Goal: Information Seeking & Learning: Learn about a topic

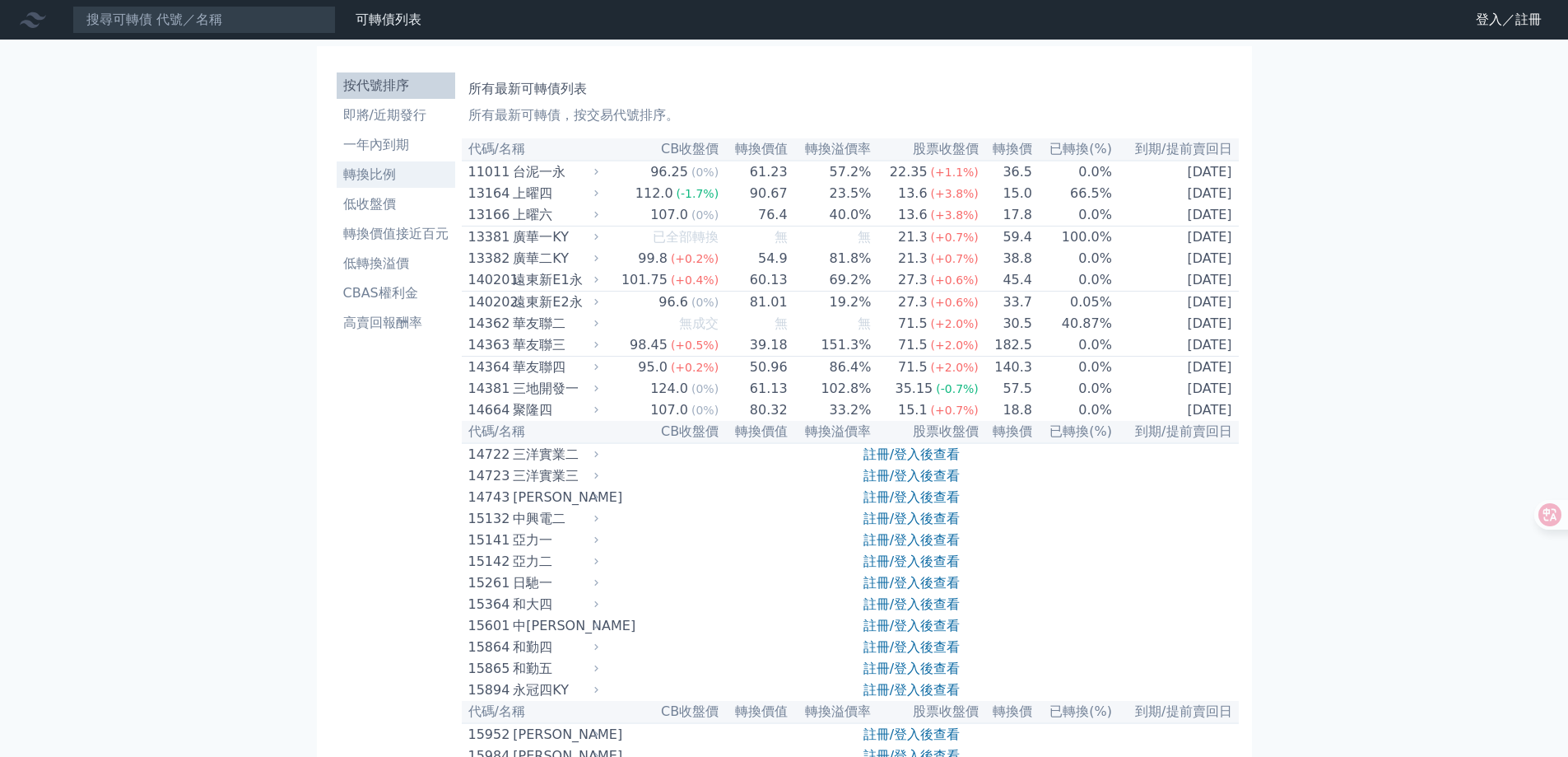
click at [401, 172] on li "轉換比例" at bounding box center [396, 175] width 119 height 20
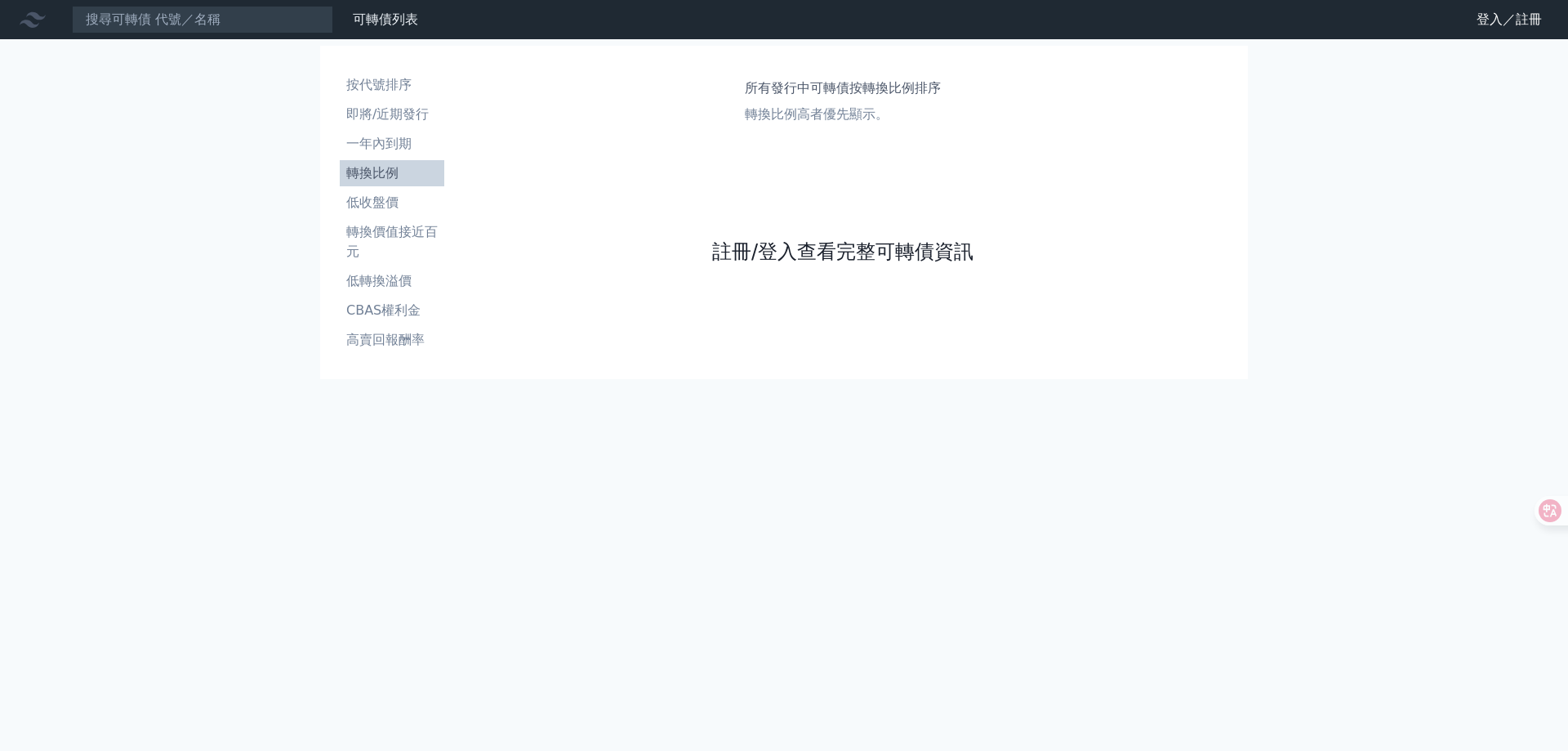
click at [840, 256] on link "註冊/登入查看完整可轉債資訊" at bounding box center [842, 252] width 261 height 27
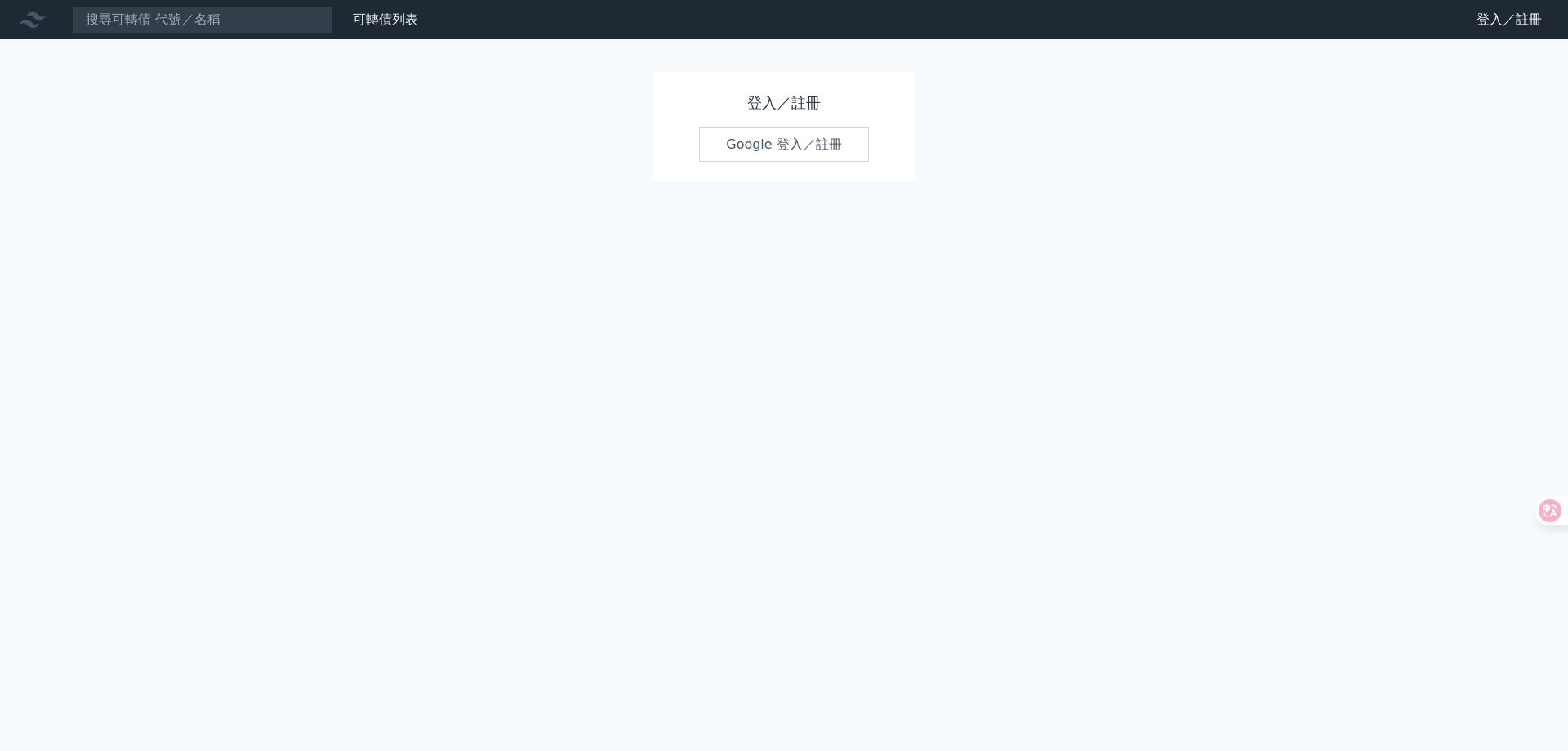
click at [806, 152] on link "Google 登入／註冊" at bounding box center [784, 144] width 170 height 34
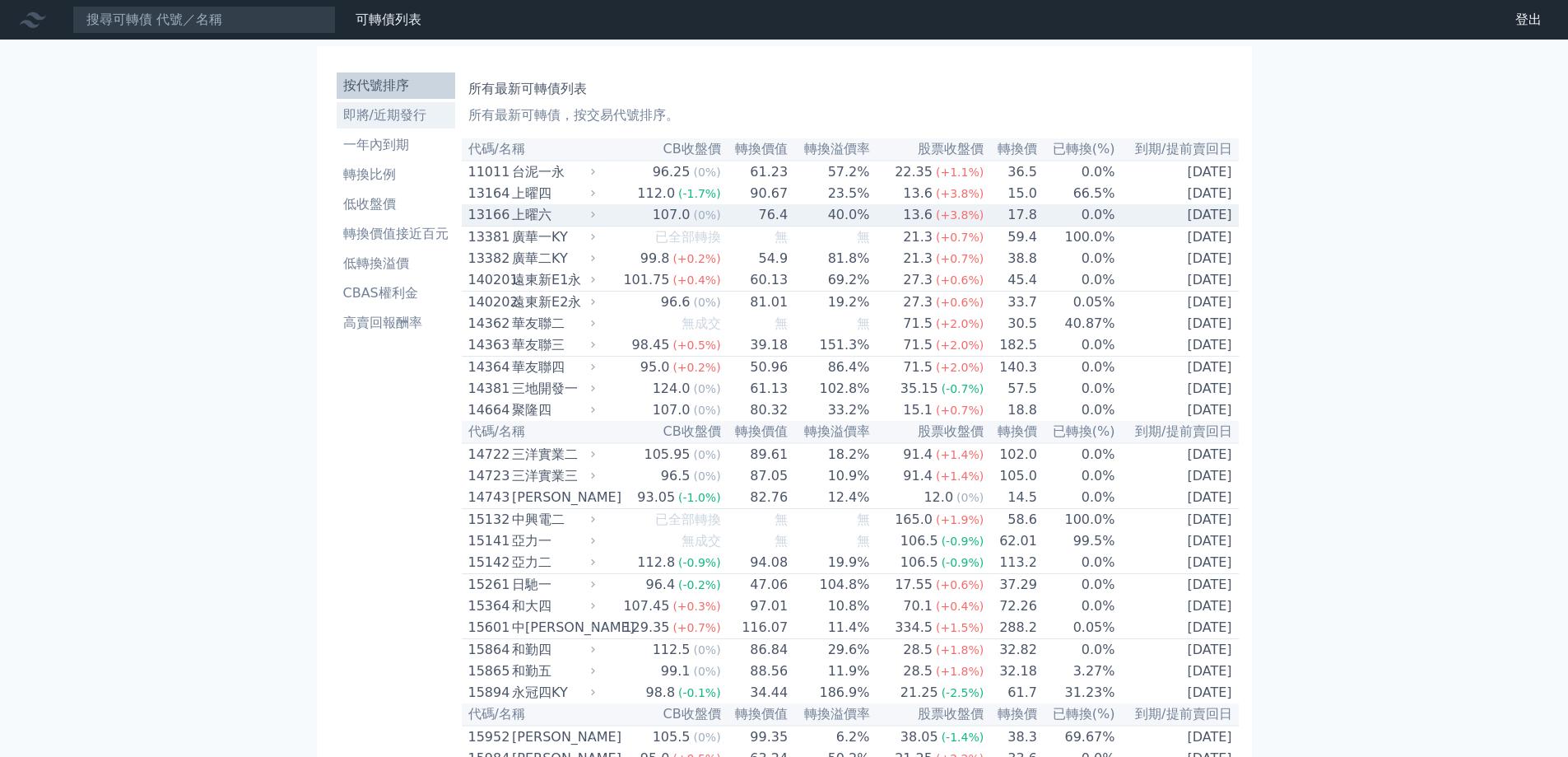
click at [414, 118] on li "即將/近期發行" at bounding box center [396, 115] width 119 height 20
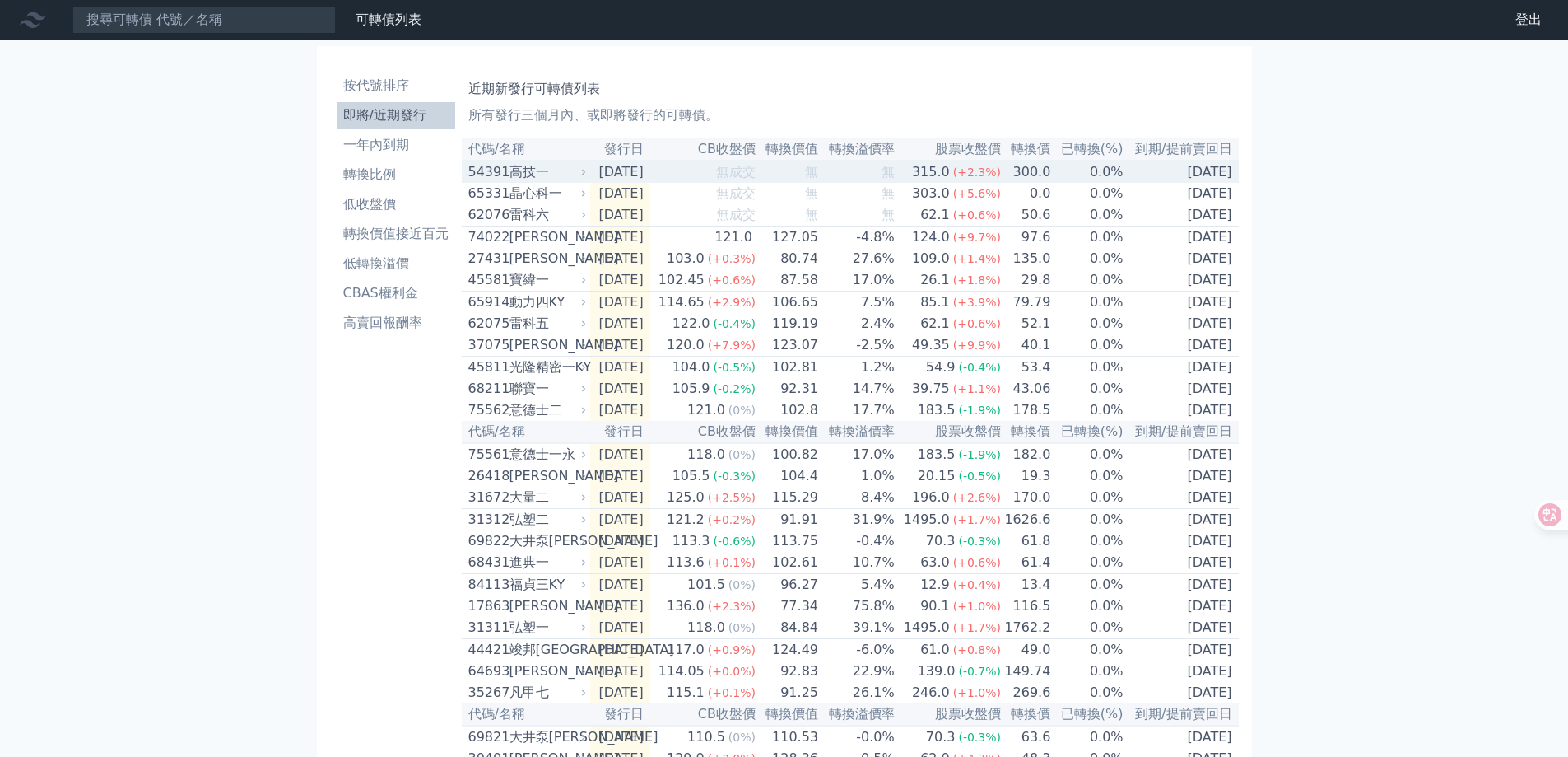
click at [552, 182] on div "高技一" at bounding box center [546, 172] width 74 height 20
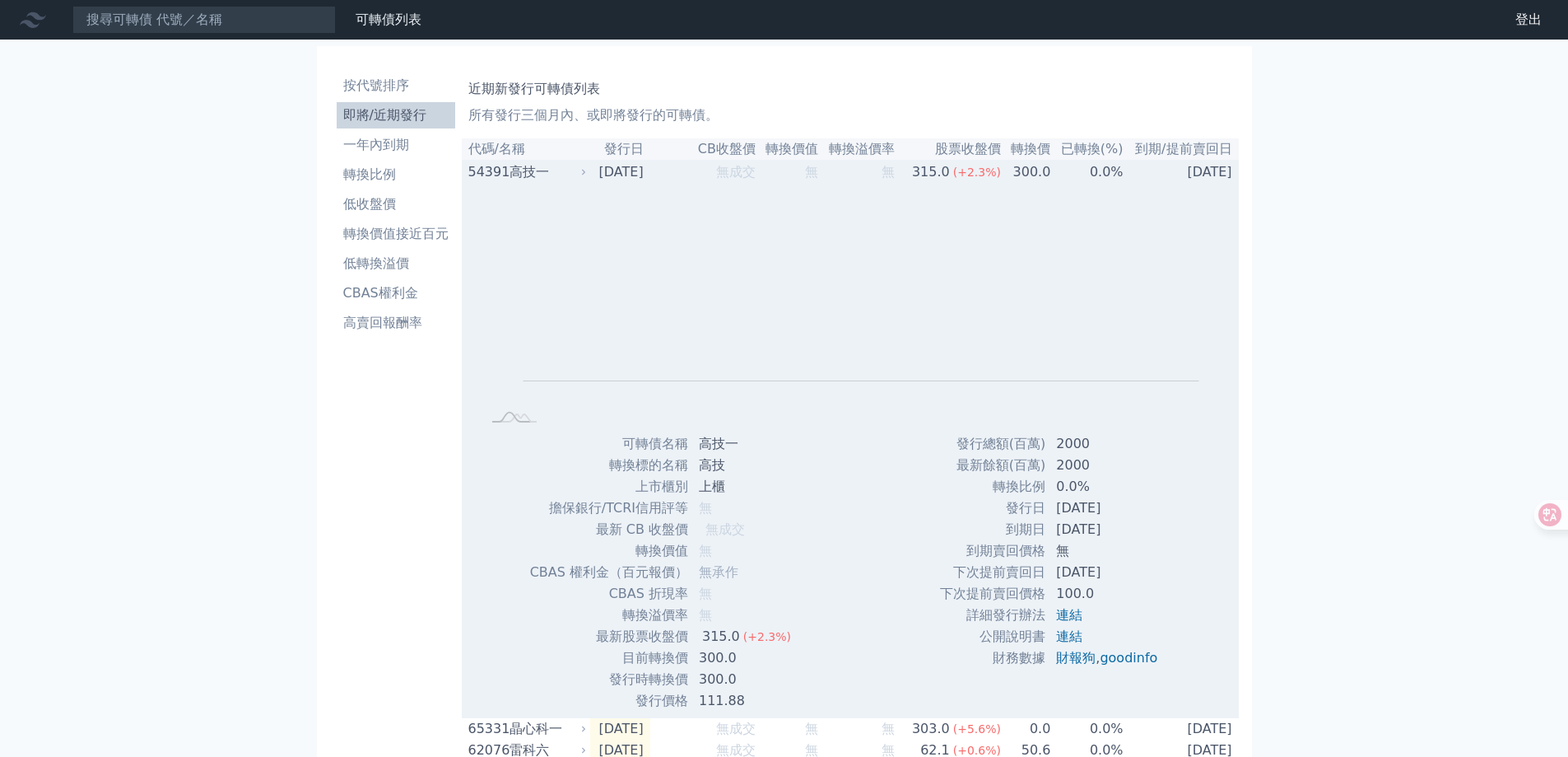
click at [552, 182] on div "高技一" at bounding box center [546, 172] width 74 height 20
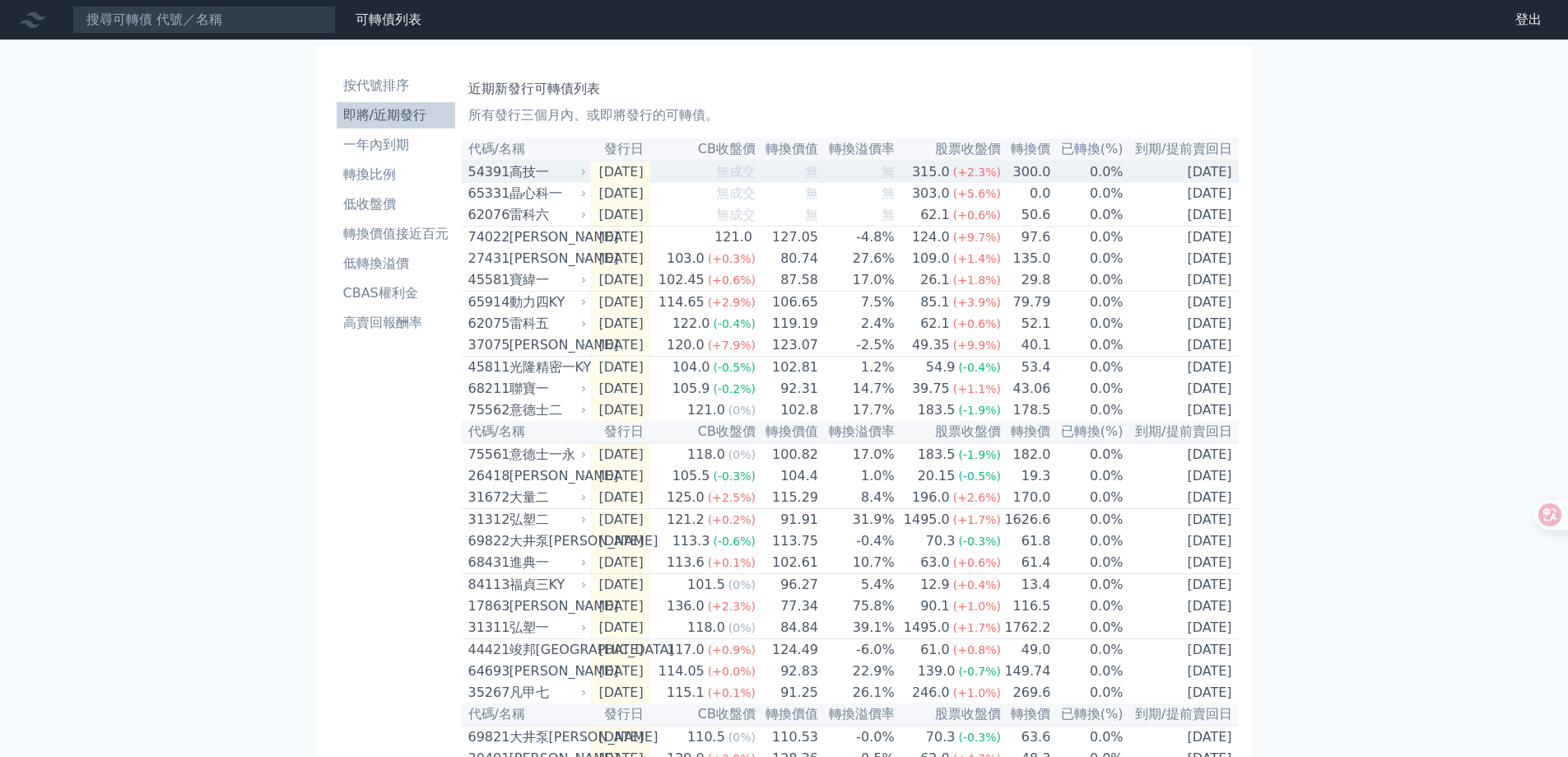
click at [552, 182] on div "高技一" at bounding box center [546, 172] width 74 height 20
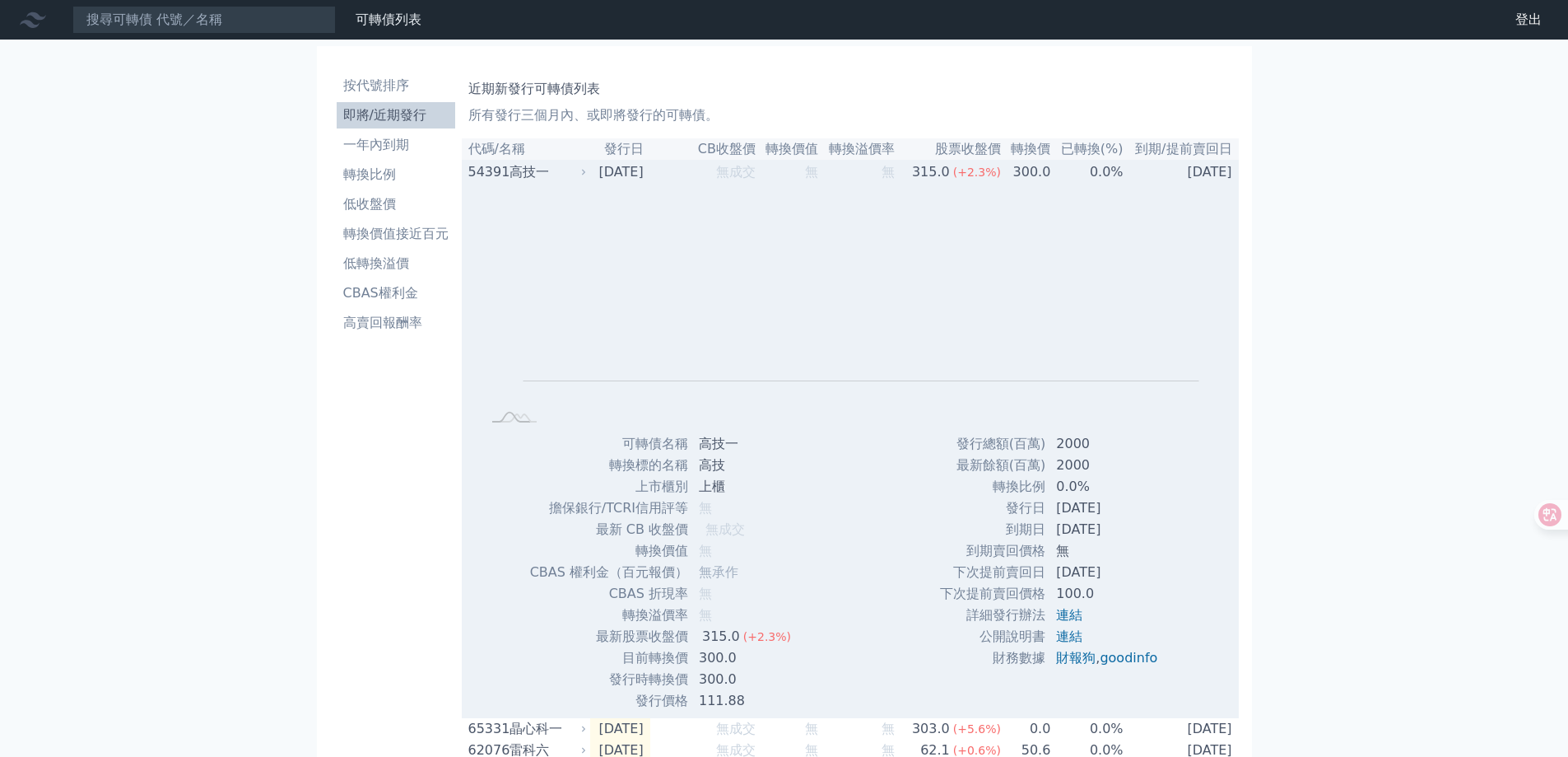
click at [552, 182] on div "高技一" at bounding box center [546, 172] width 74 height 20
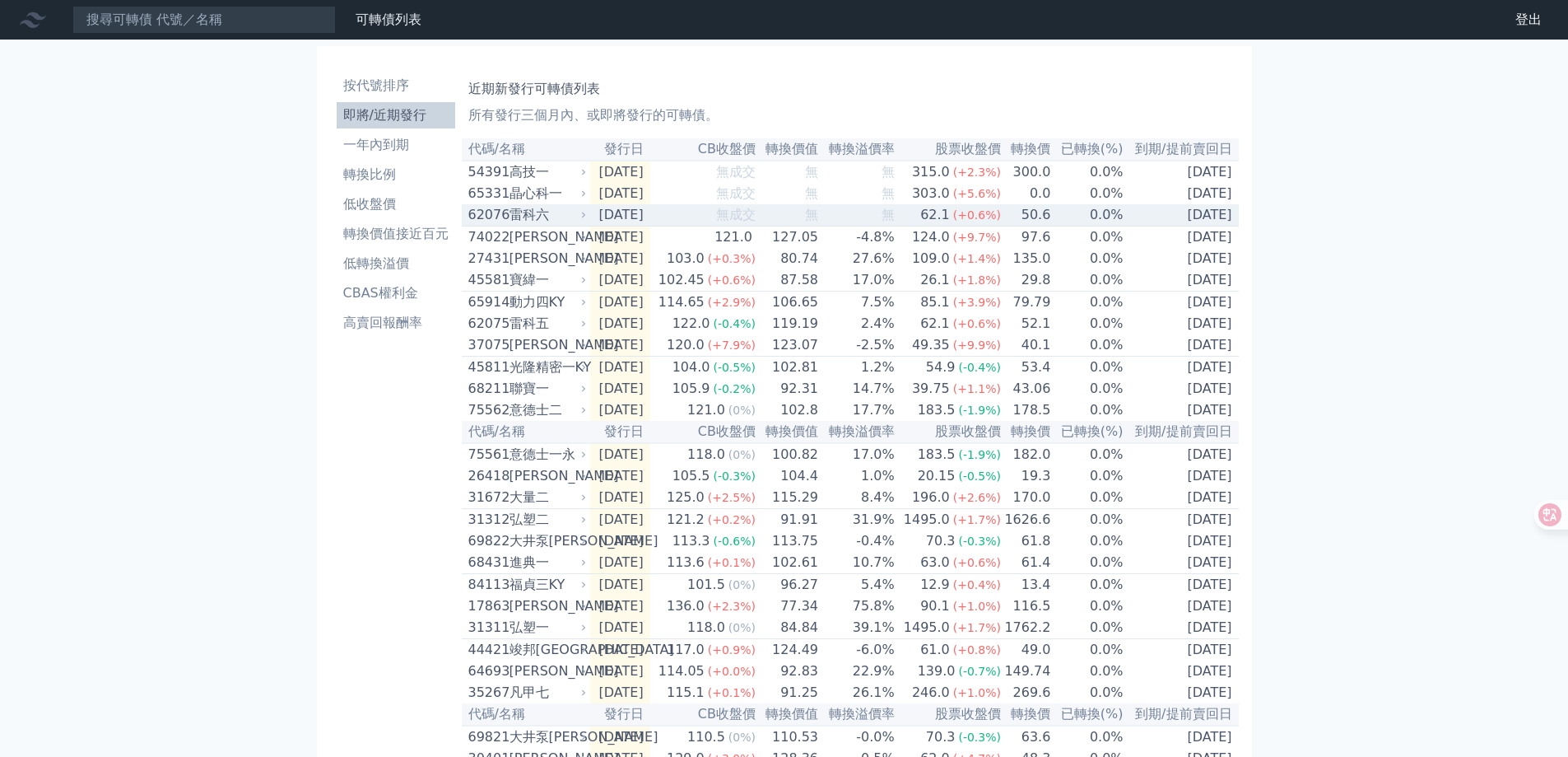
click at [553, 225] on div "雷科六" at bounding box center [546, 215] width 74 height 20
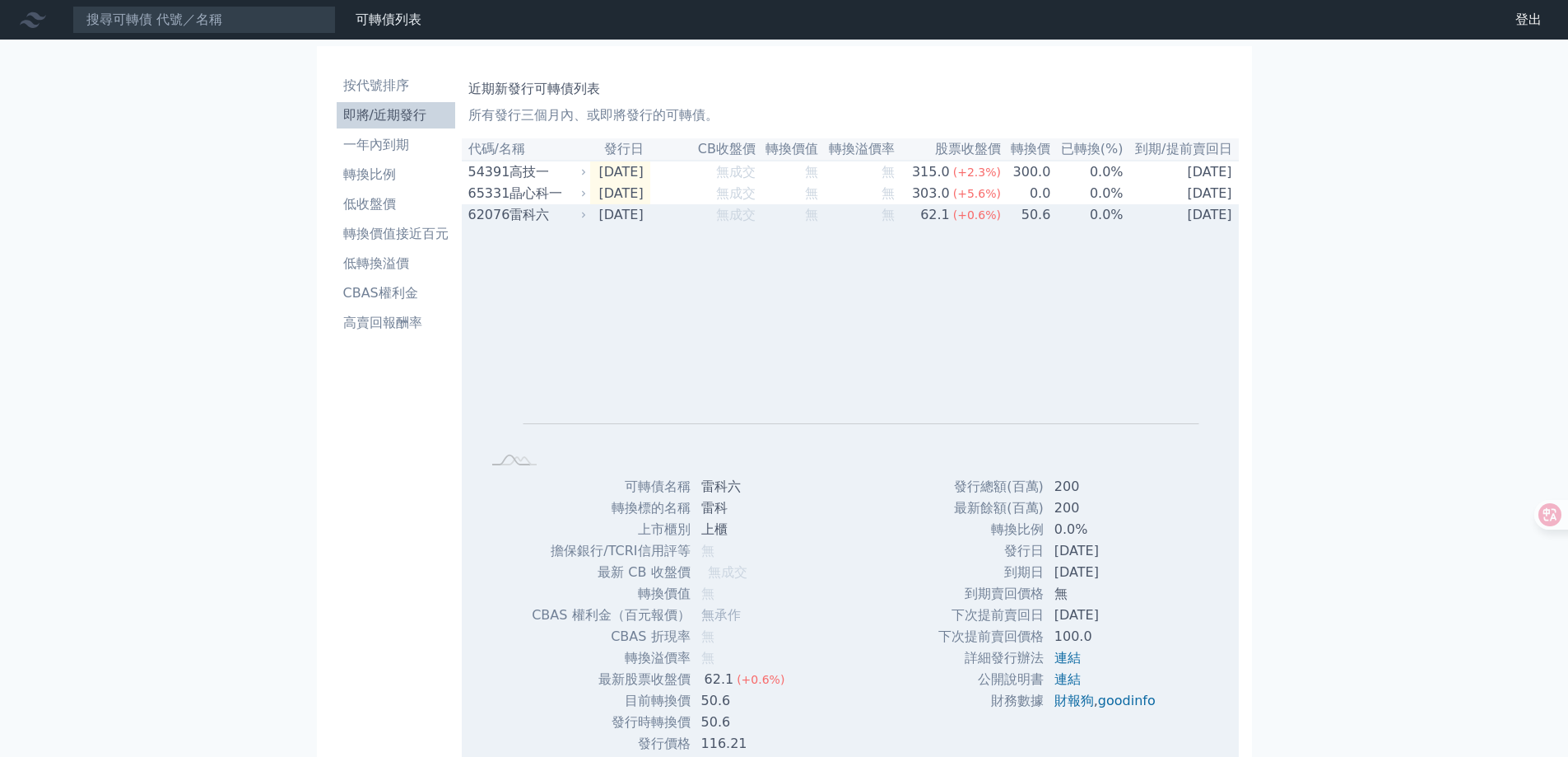
click at [563, 218] on div "雷科六" at bounding box center [546, 215] width 74 height 20
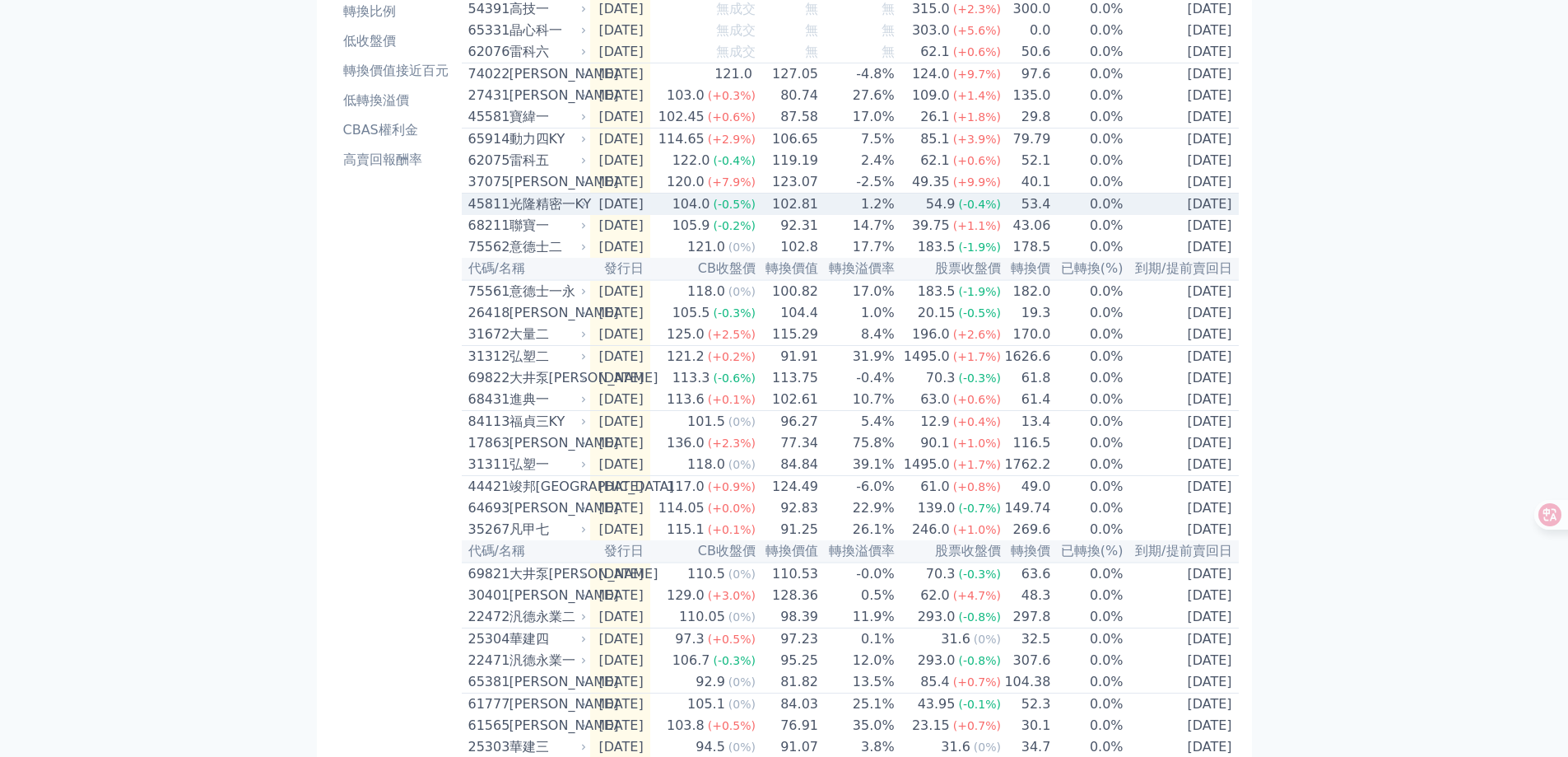
scroll to position [83, 0]
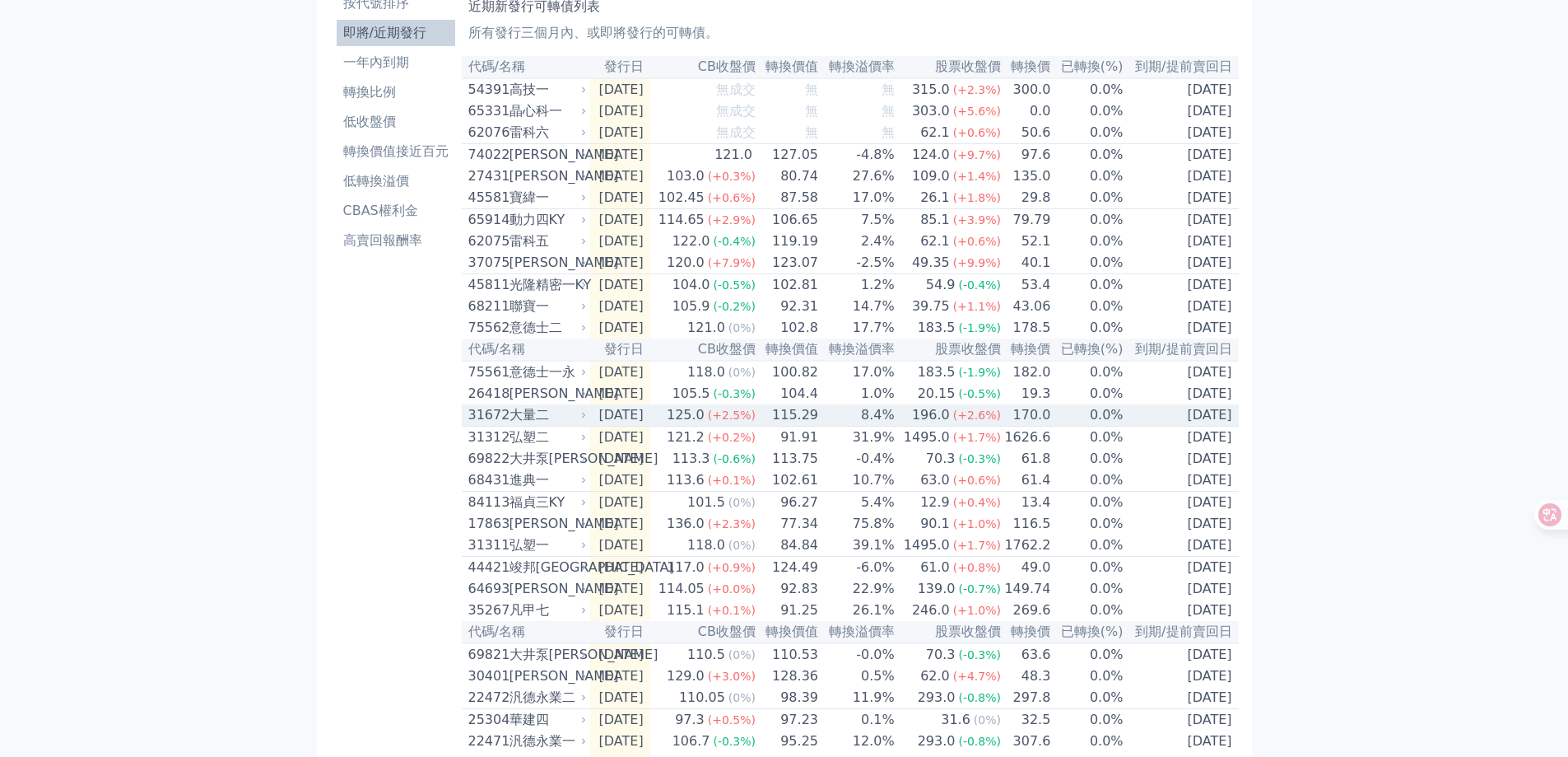
click at [741, 422] on span "(+2.5%)" at bounding box center [732, 415] width 48 height 13
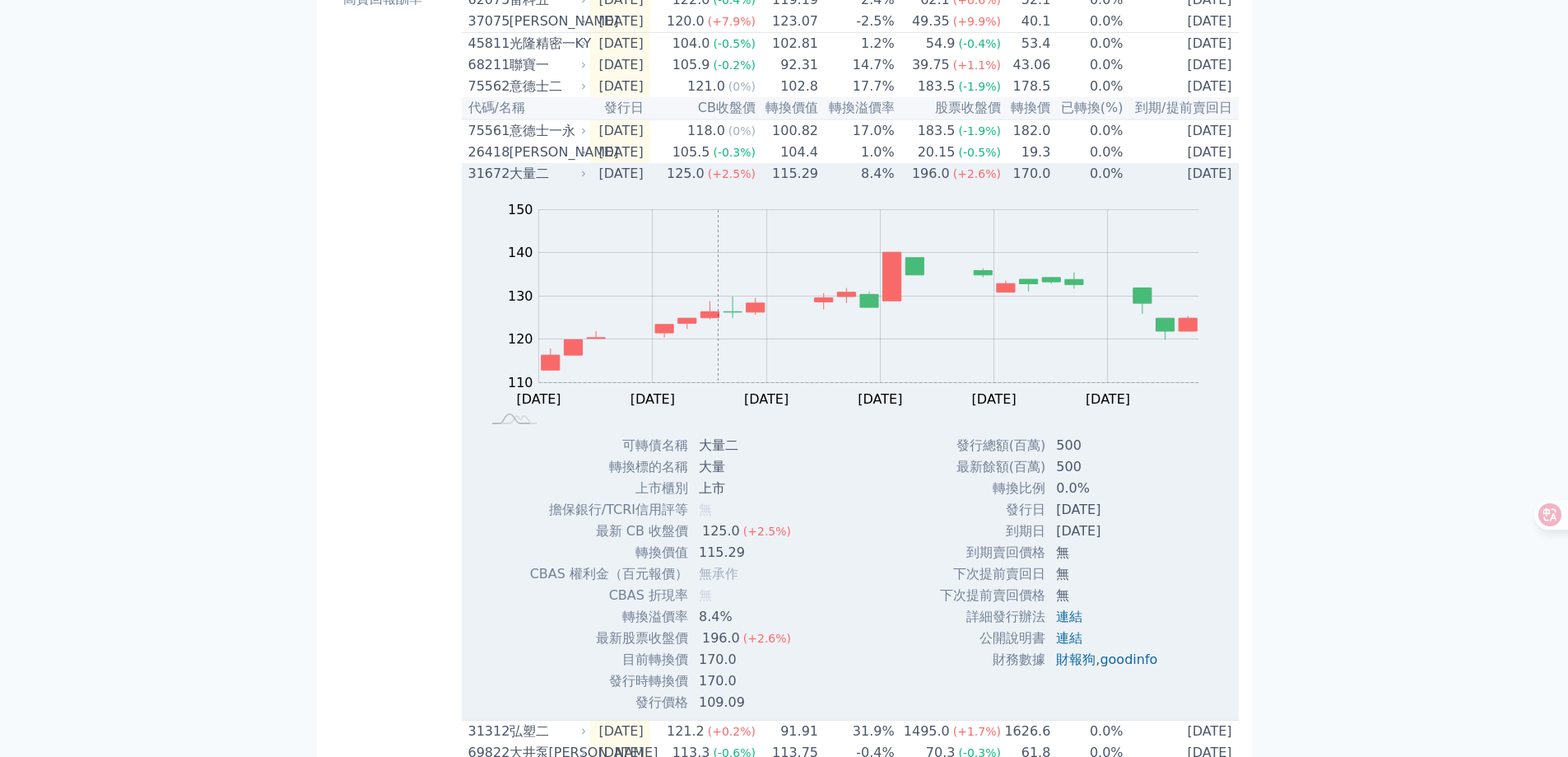
scroll to position [247, 0]
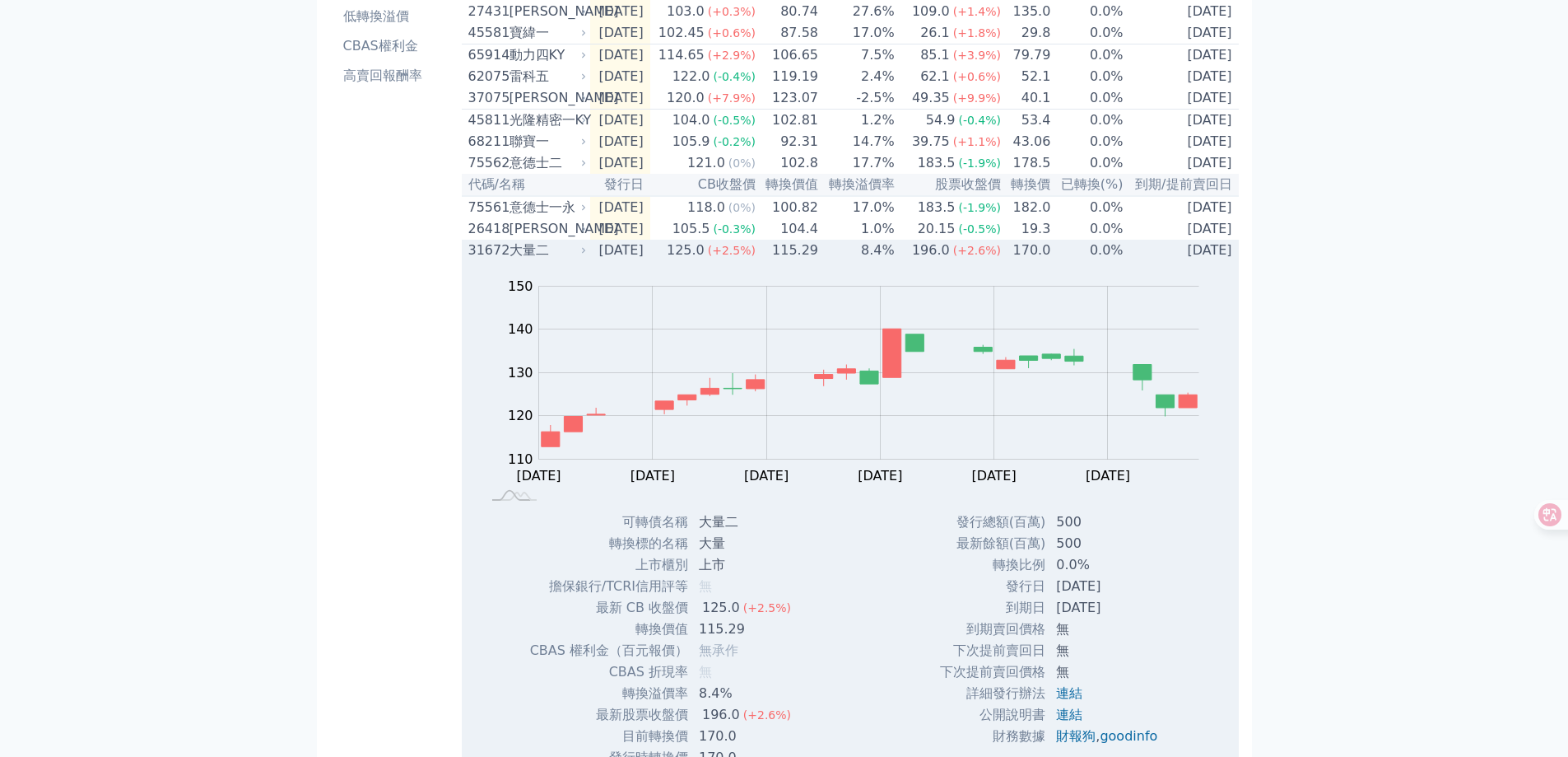
click at [699, 260] on div "125.0" at bounding box center [685, 251] width 44 height 20
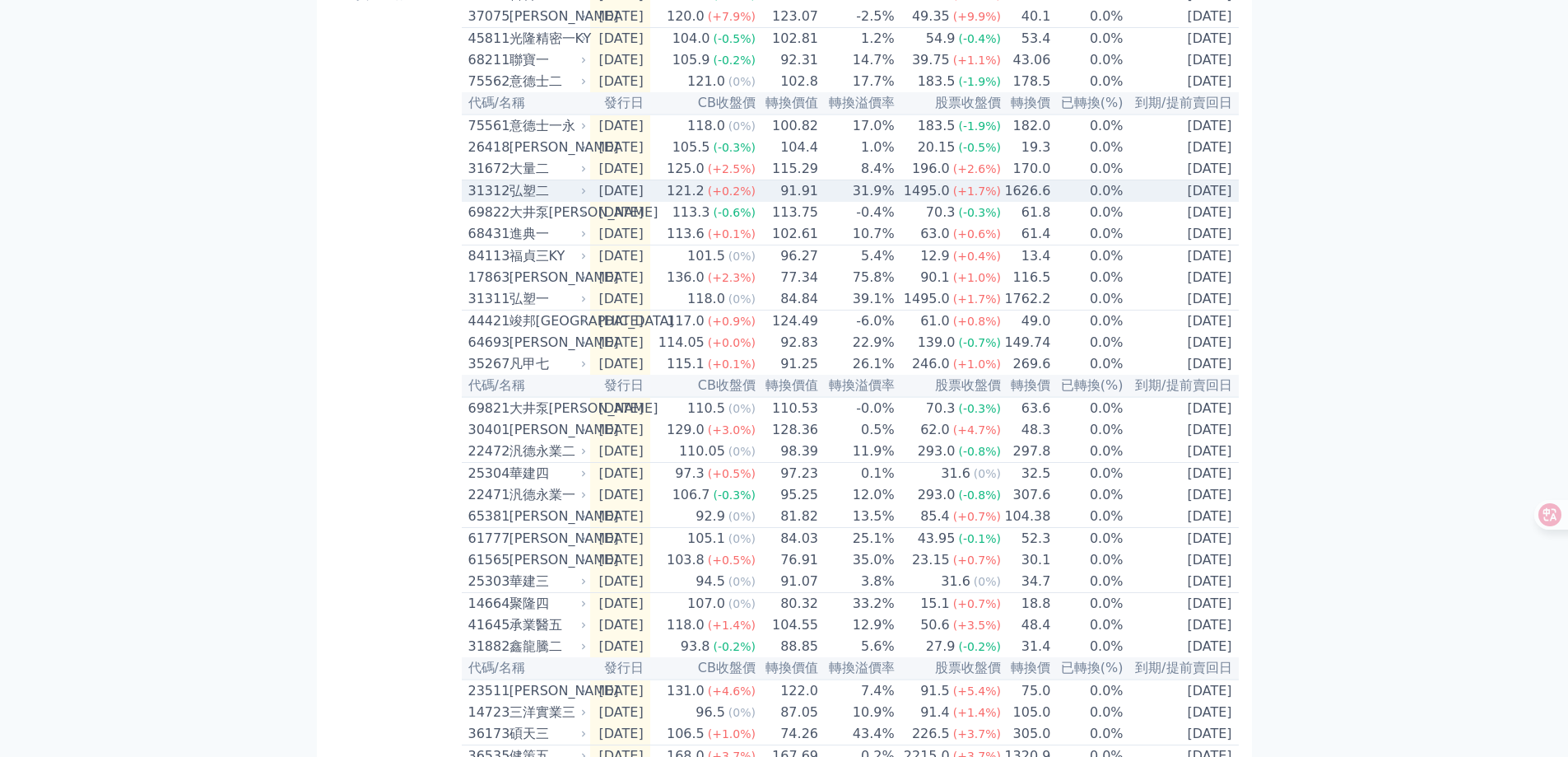
scroll to position [329, 0]
click at [598, 201] on td "[DATE]" at bounding box center [621, 191] width 60 height 23
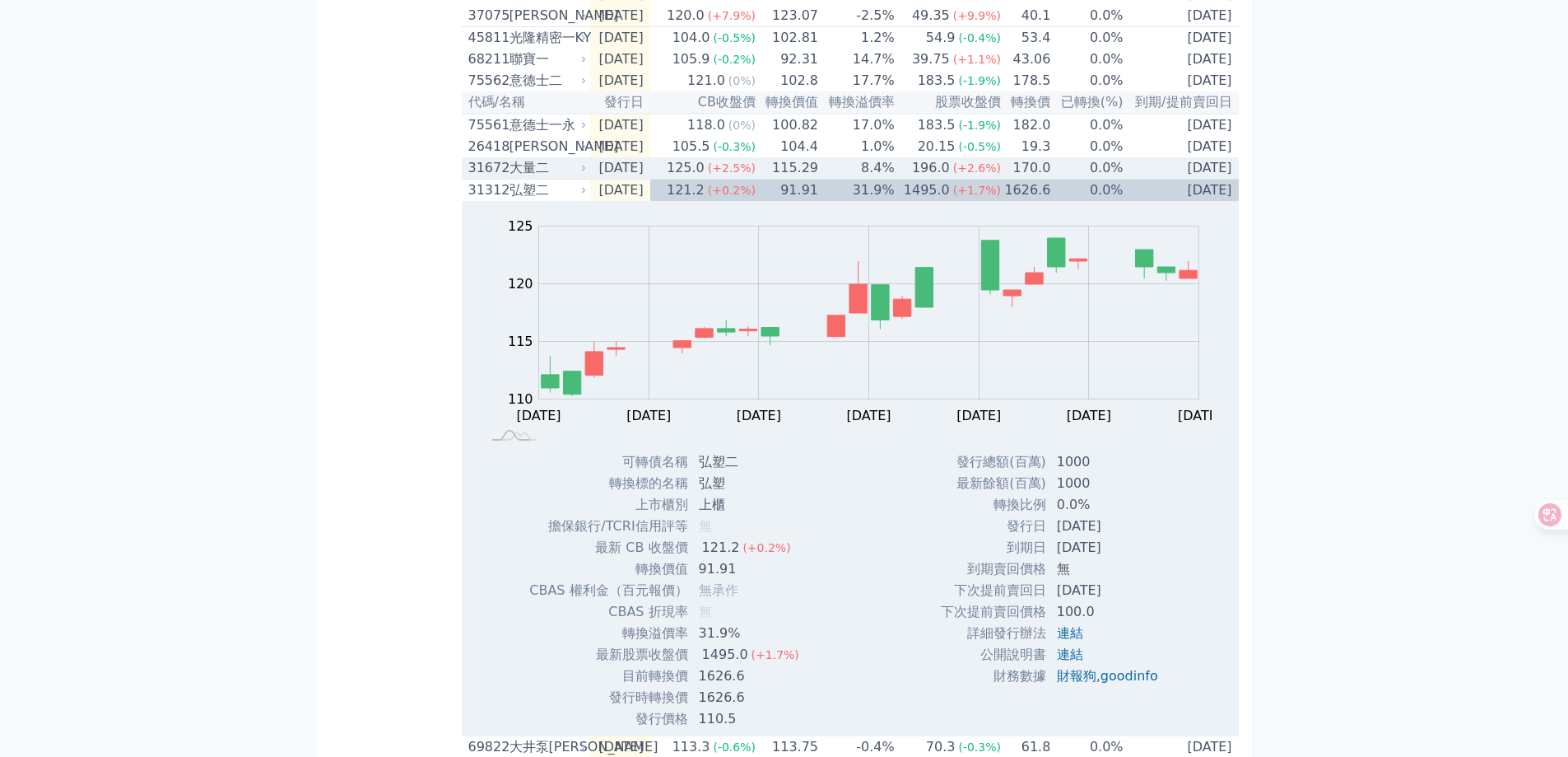
click at [598, 180] on td "[DATE]" at bounding box center [621, 168] width 60 height 23
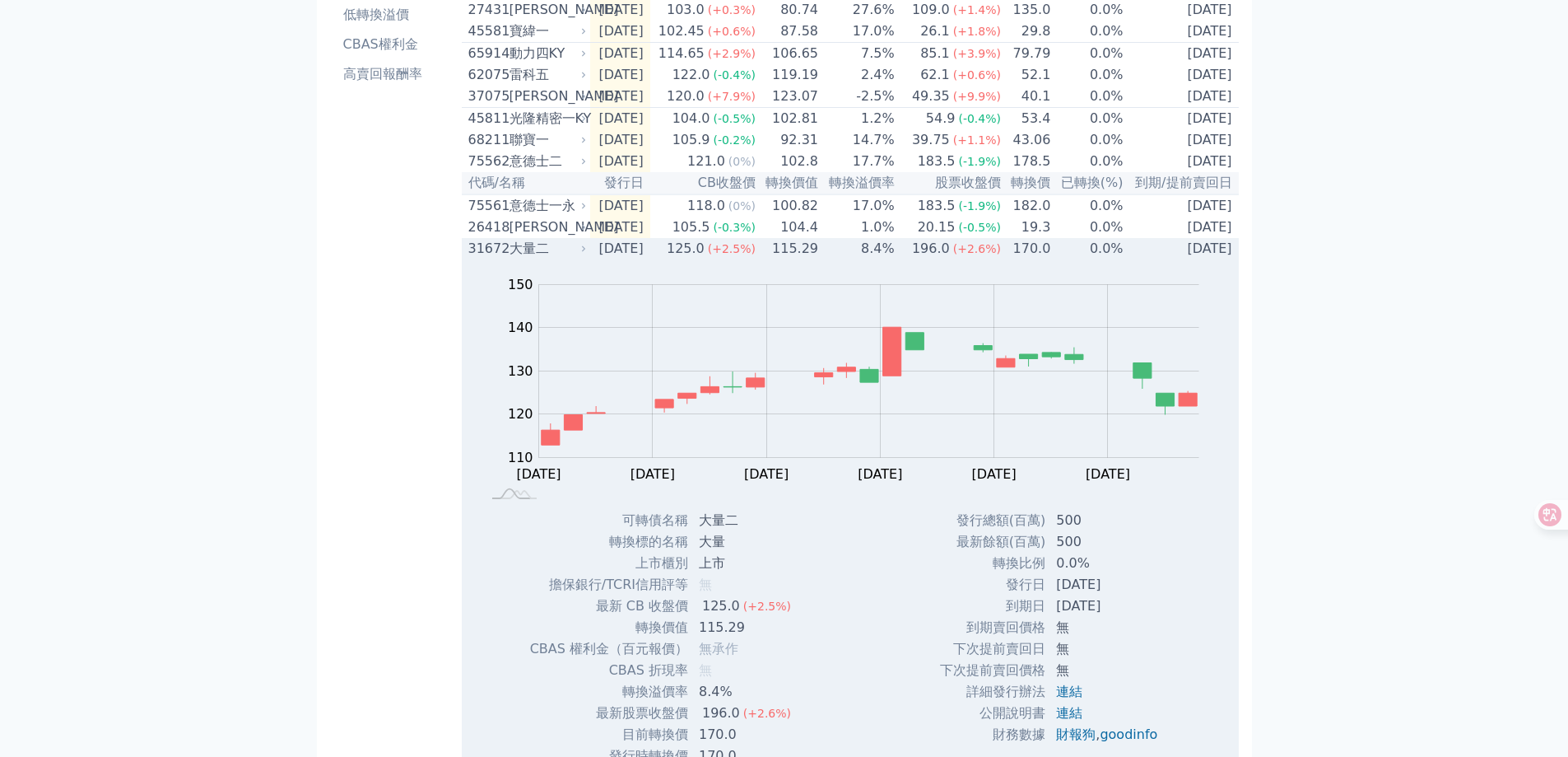
scroll to position [247, 0]
click at [596, 261] on td "[DATE]" at bounding box center [621, 251] width 60 height 22
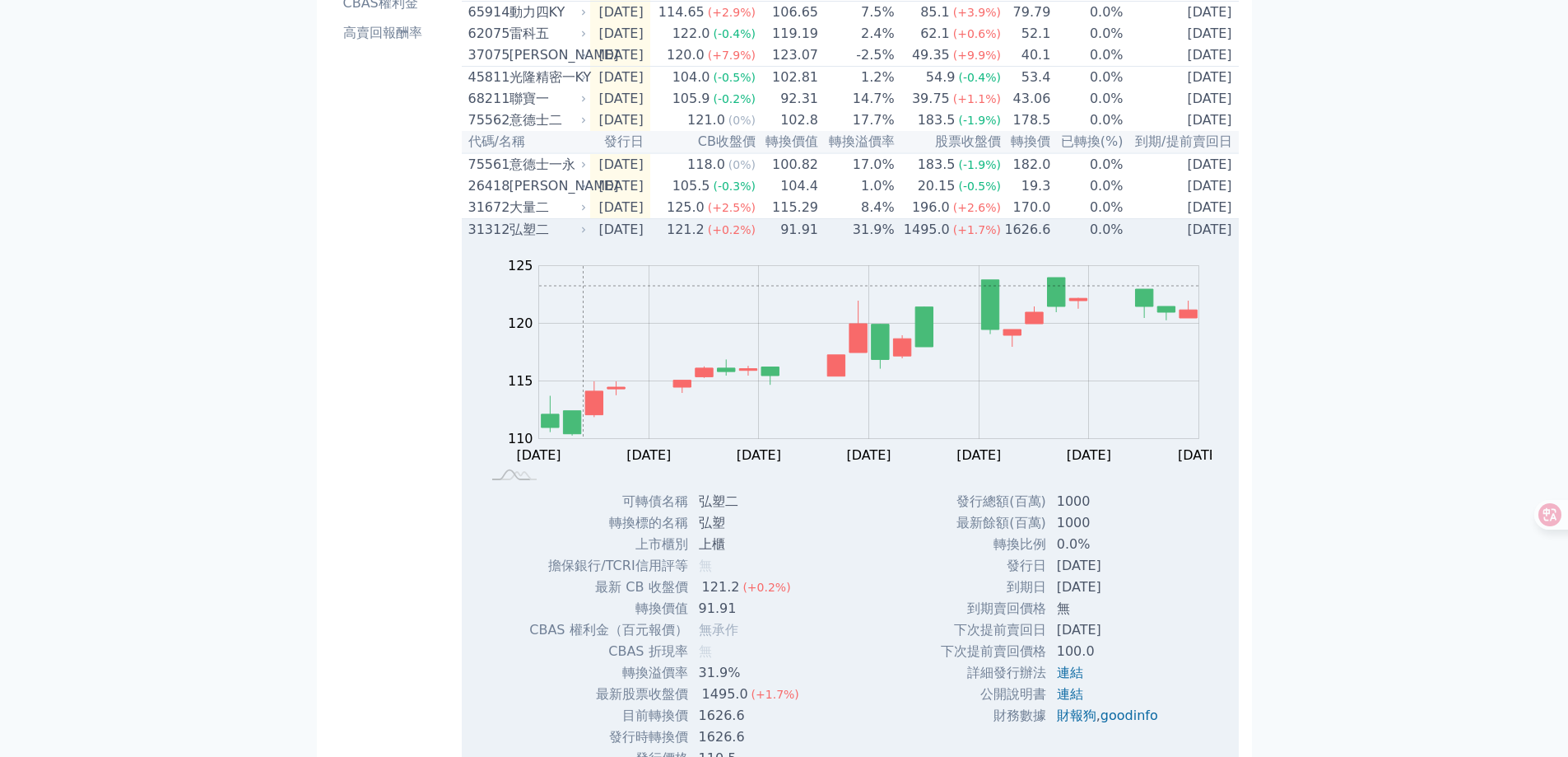
scroll to position [329, 0]
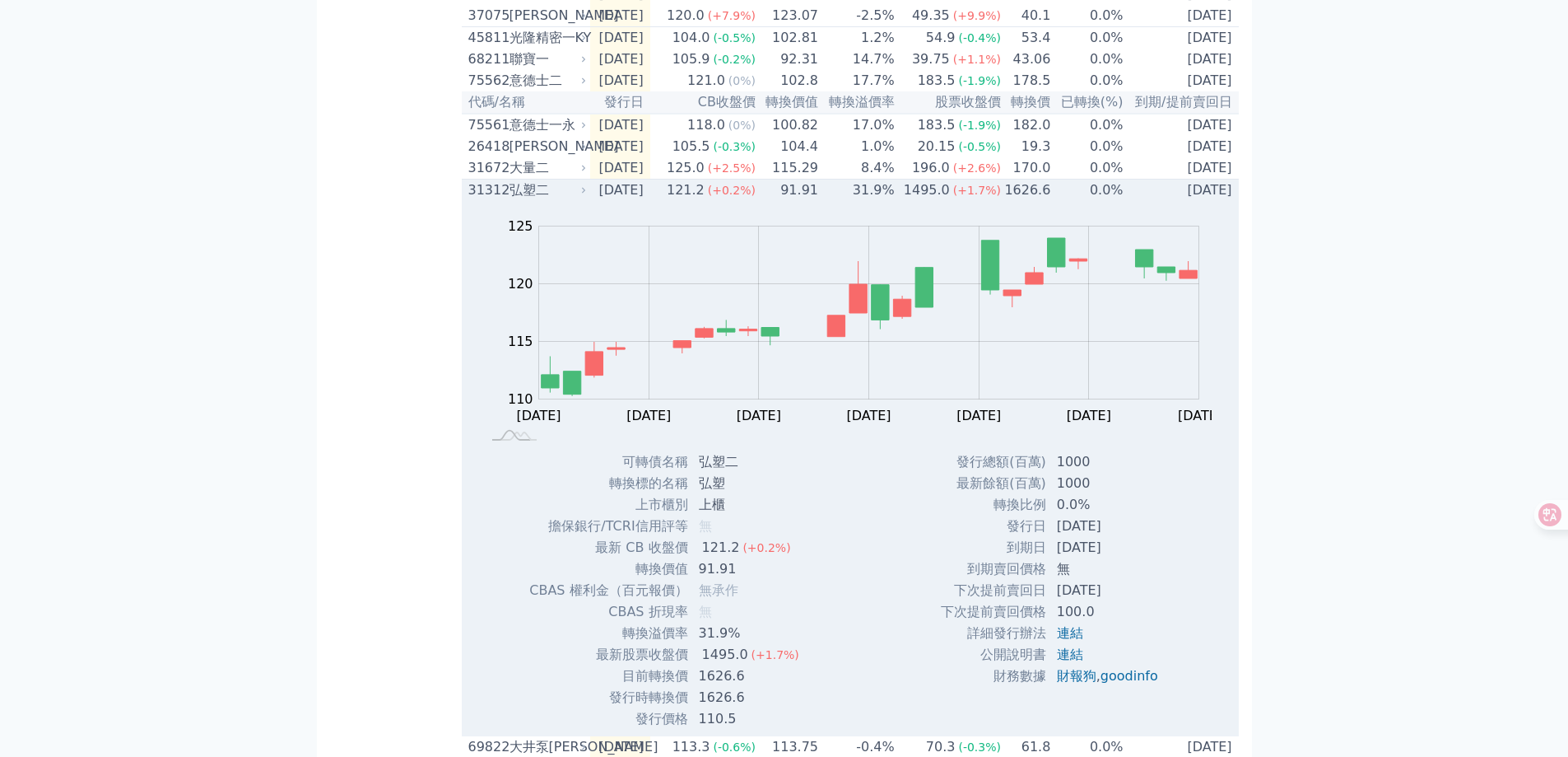
click at [576, 200] on div "弘塑二" at bounding box center [546, 191] width 74 height 20
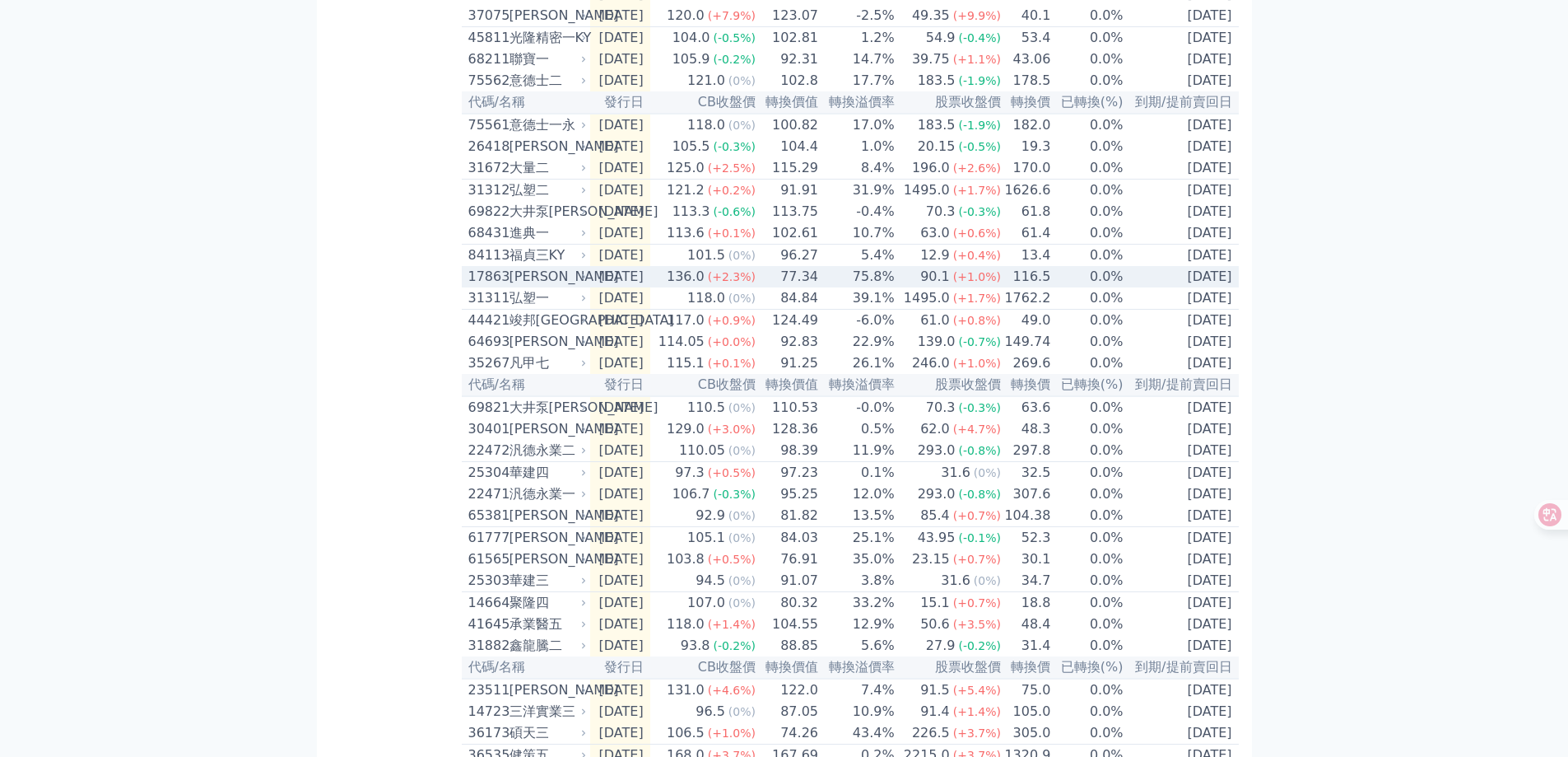
scroll to position [412, 0]
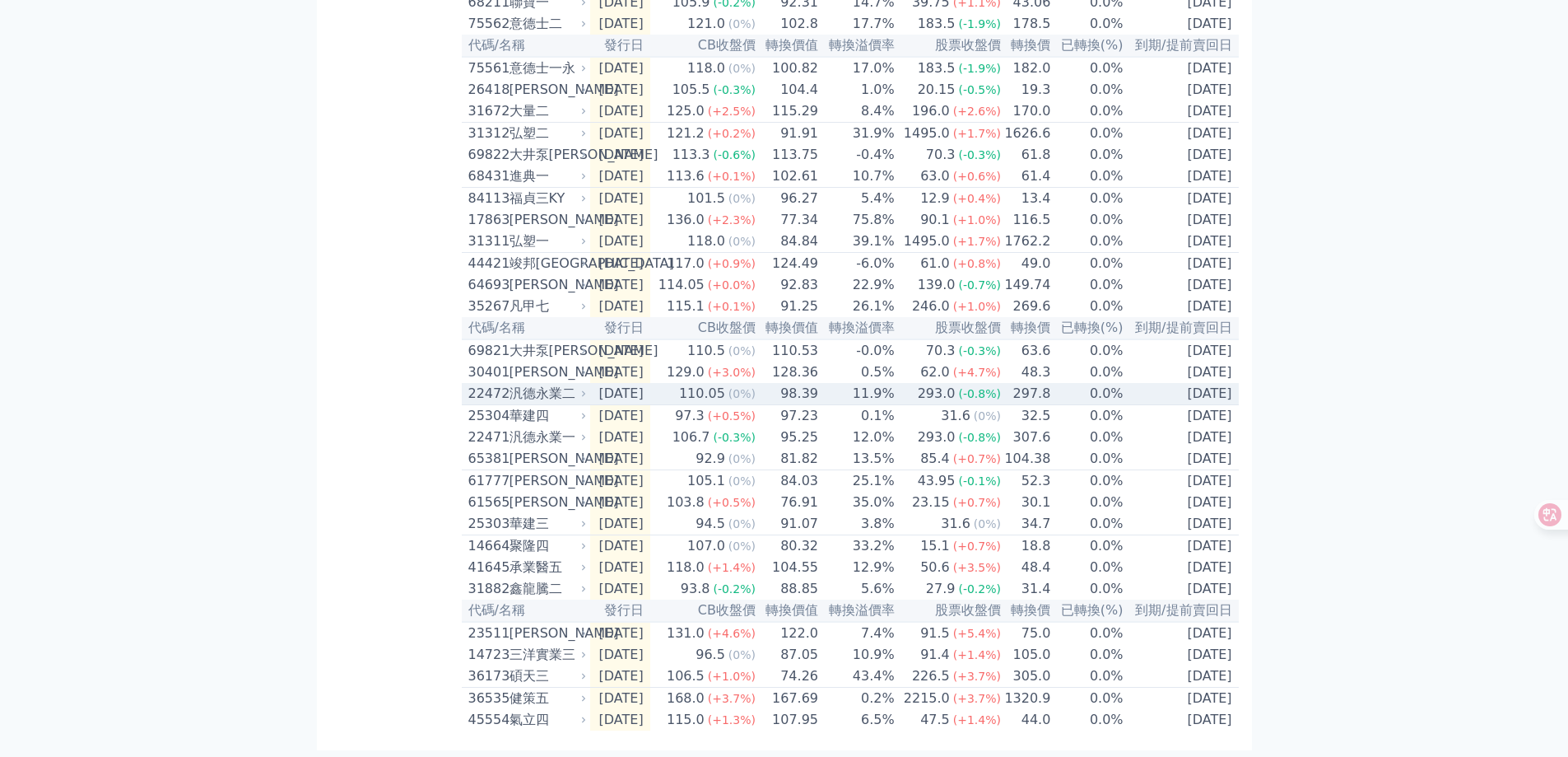
click at [575, 404] on div "汎德永業二" at bounding box center [546, 394] width 74 height 20
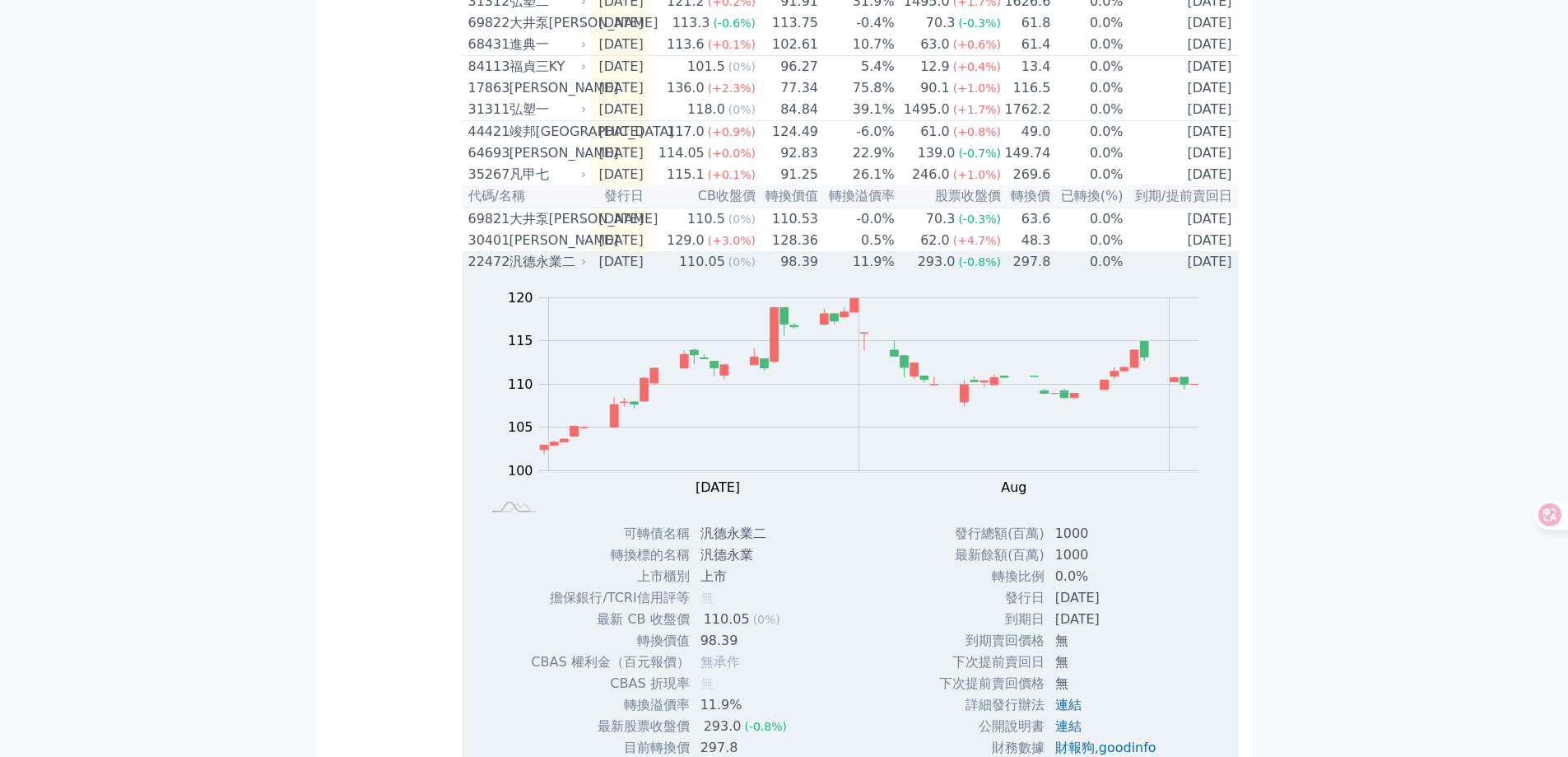
scroll to position [658, 0]
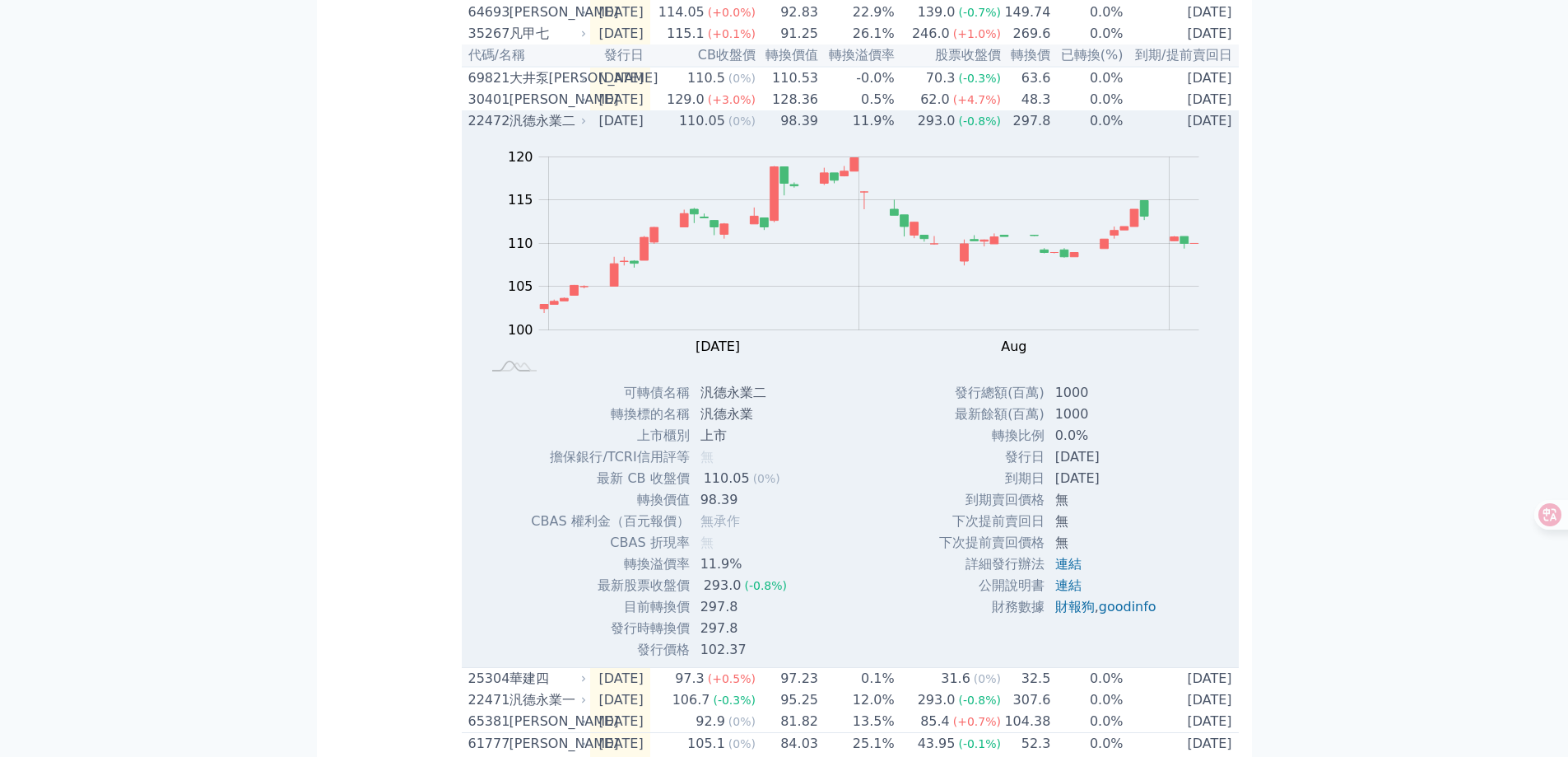
click at [549, 131] on div "汎德永業二" at bounding box center [546, 121] width 74 height 20
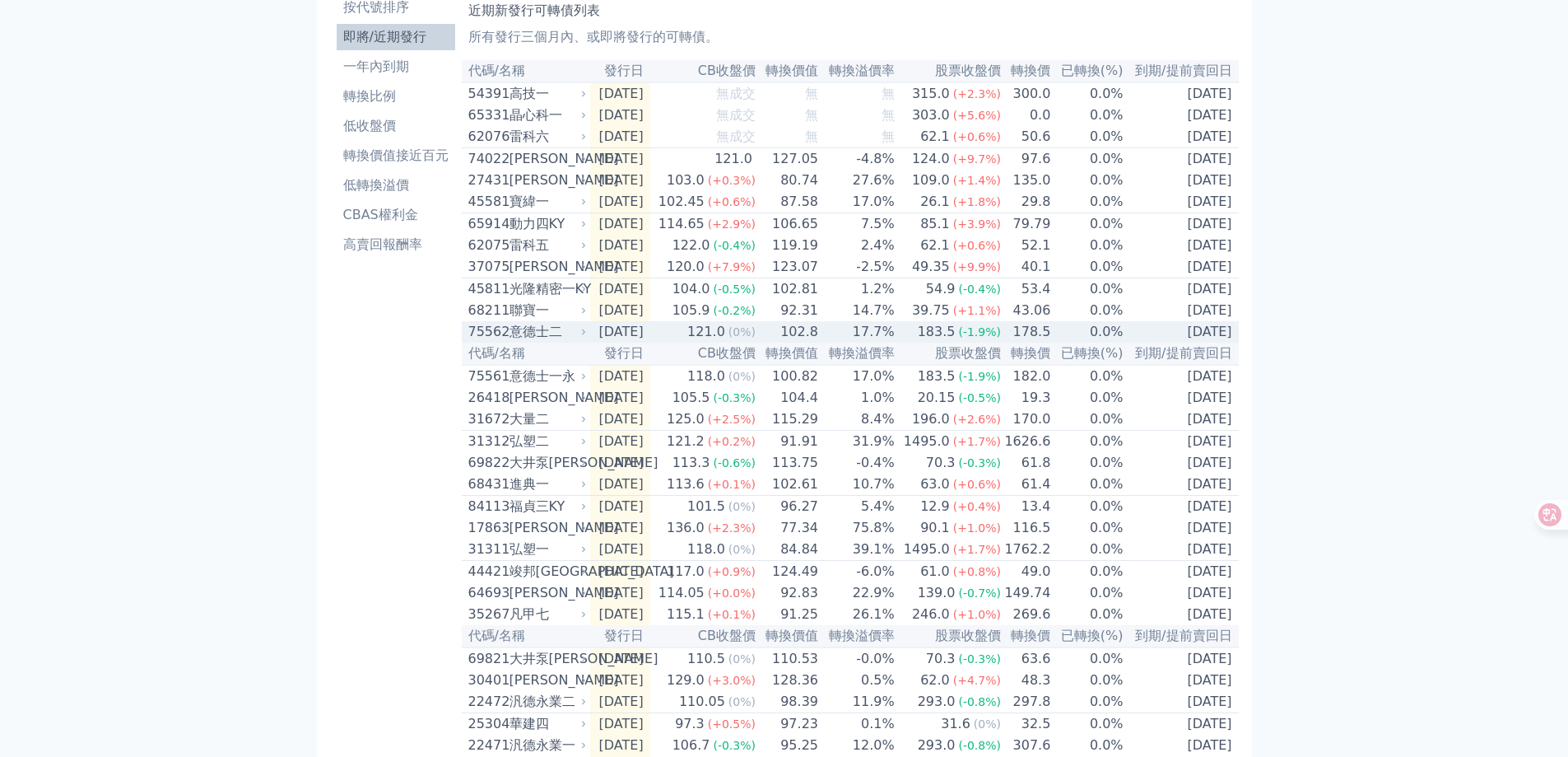
scroll to position [48, 0]
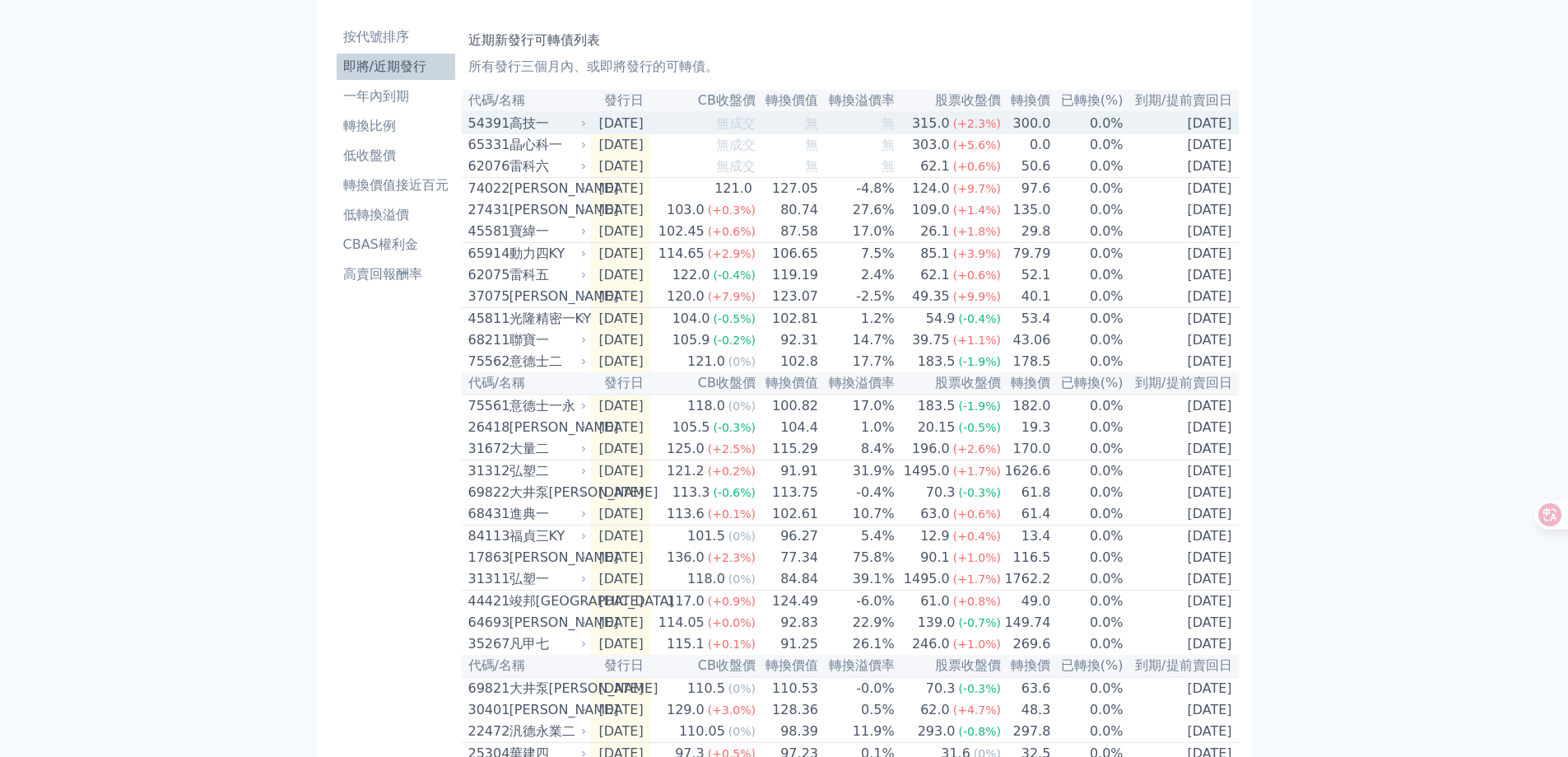
click at [563, 125] on div "高技一" at bounding box center [546, 124] width 74 height 20
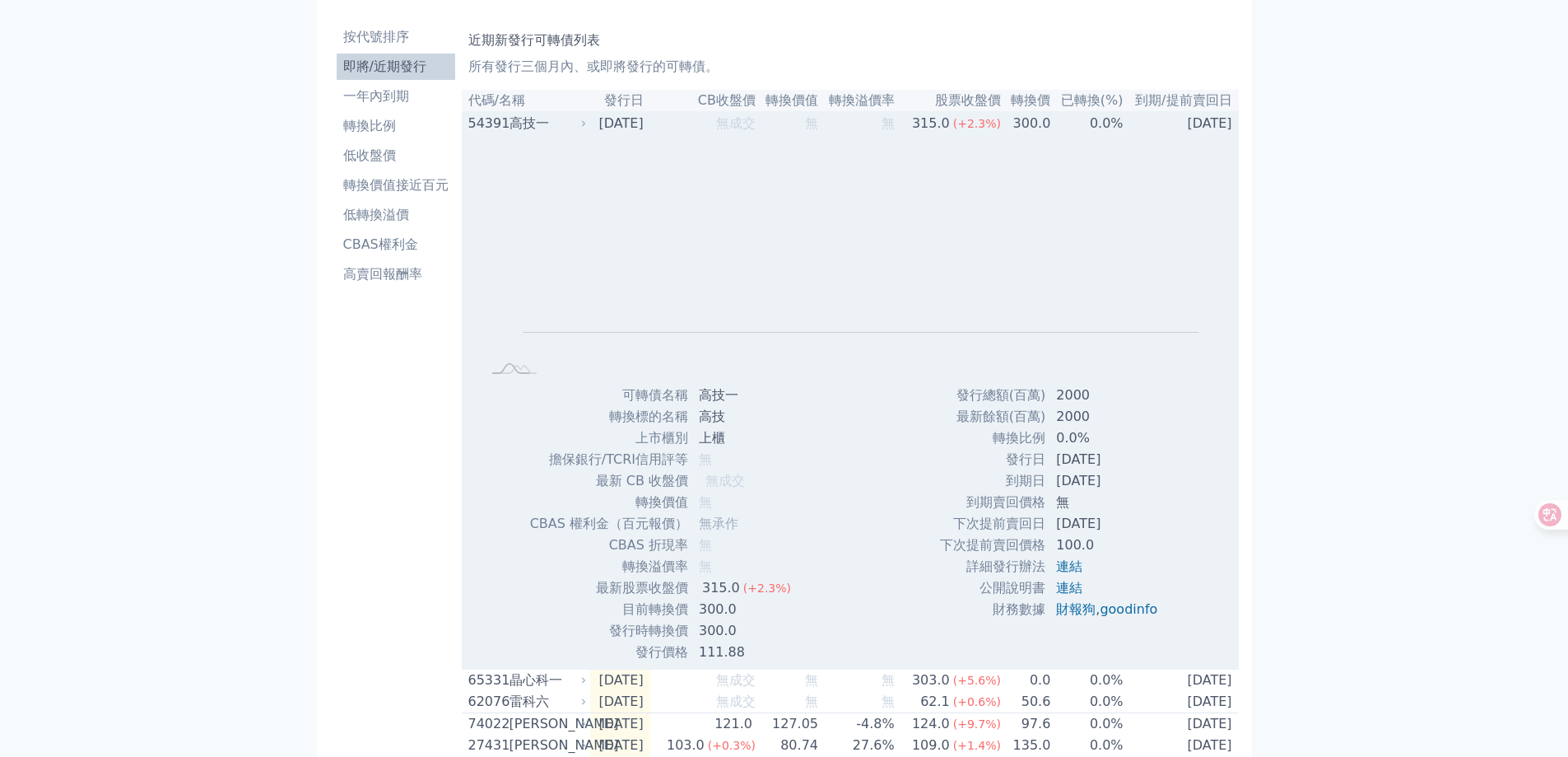
click at [563, 125] on div "高技一" at bounding box center [546, 124] width 74 height 20
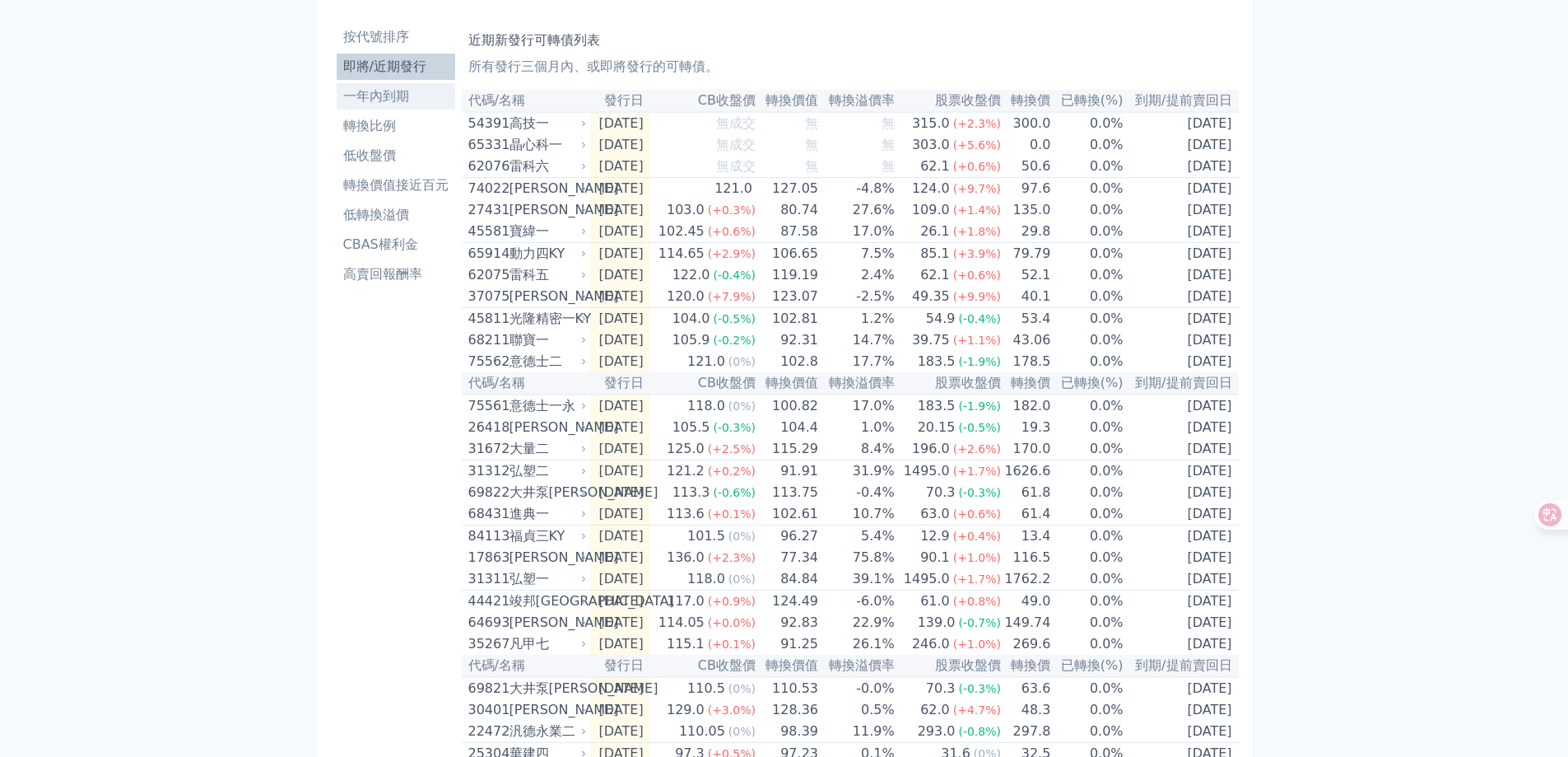
click at [432, 94] on li "一年內到期" at bounding box center [396, 96] width 119 height 20
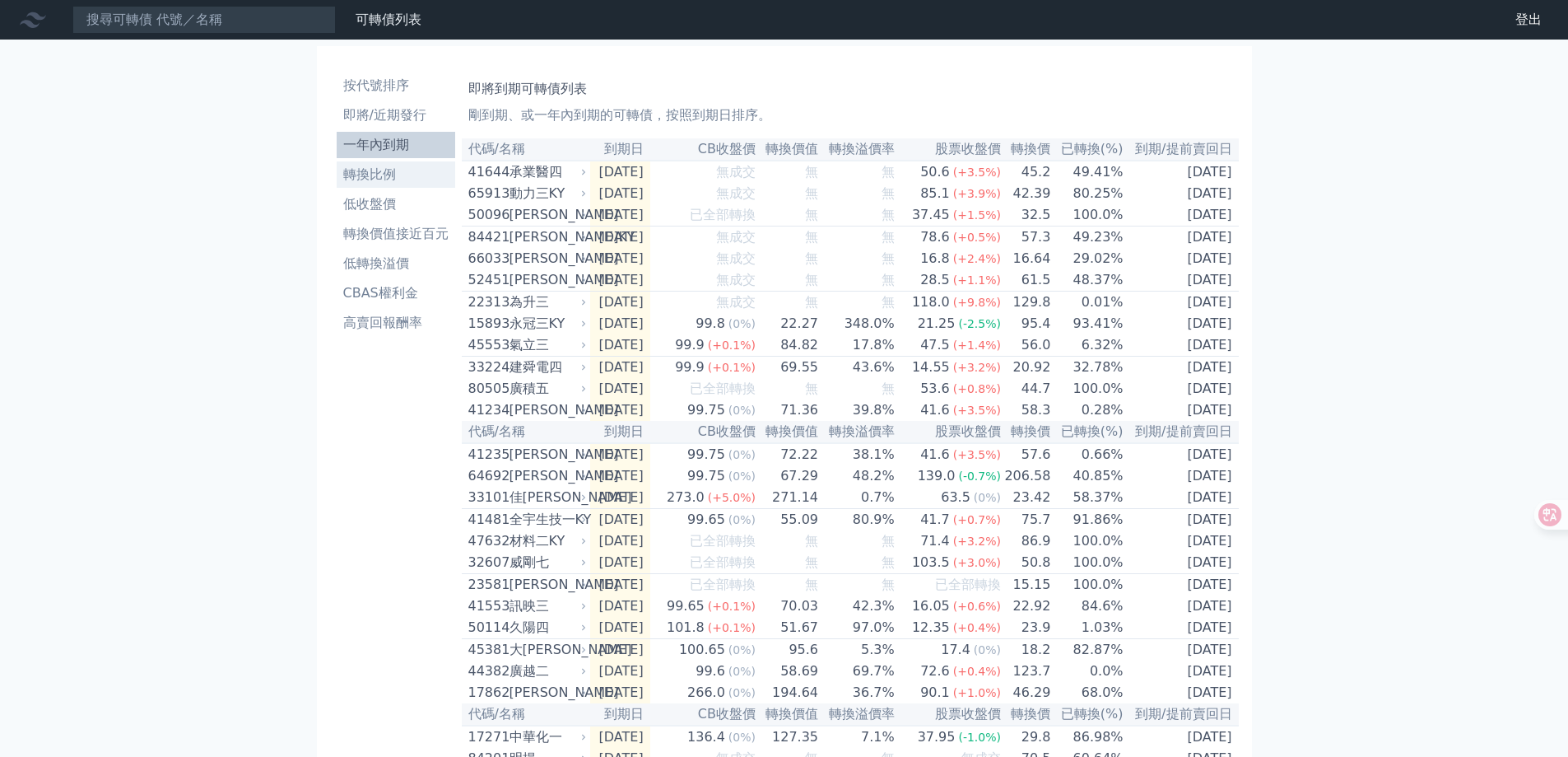
click at [404, 175] on li "轉換比例" at bounding box center [396, 175] width 119 height 20
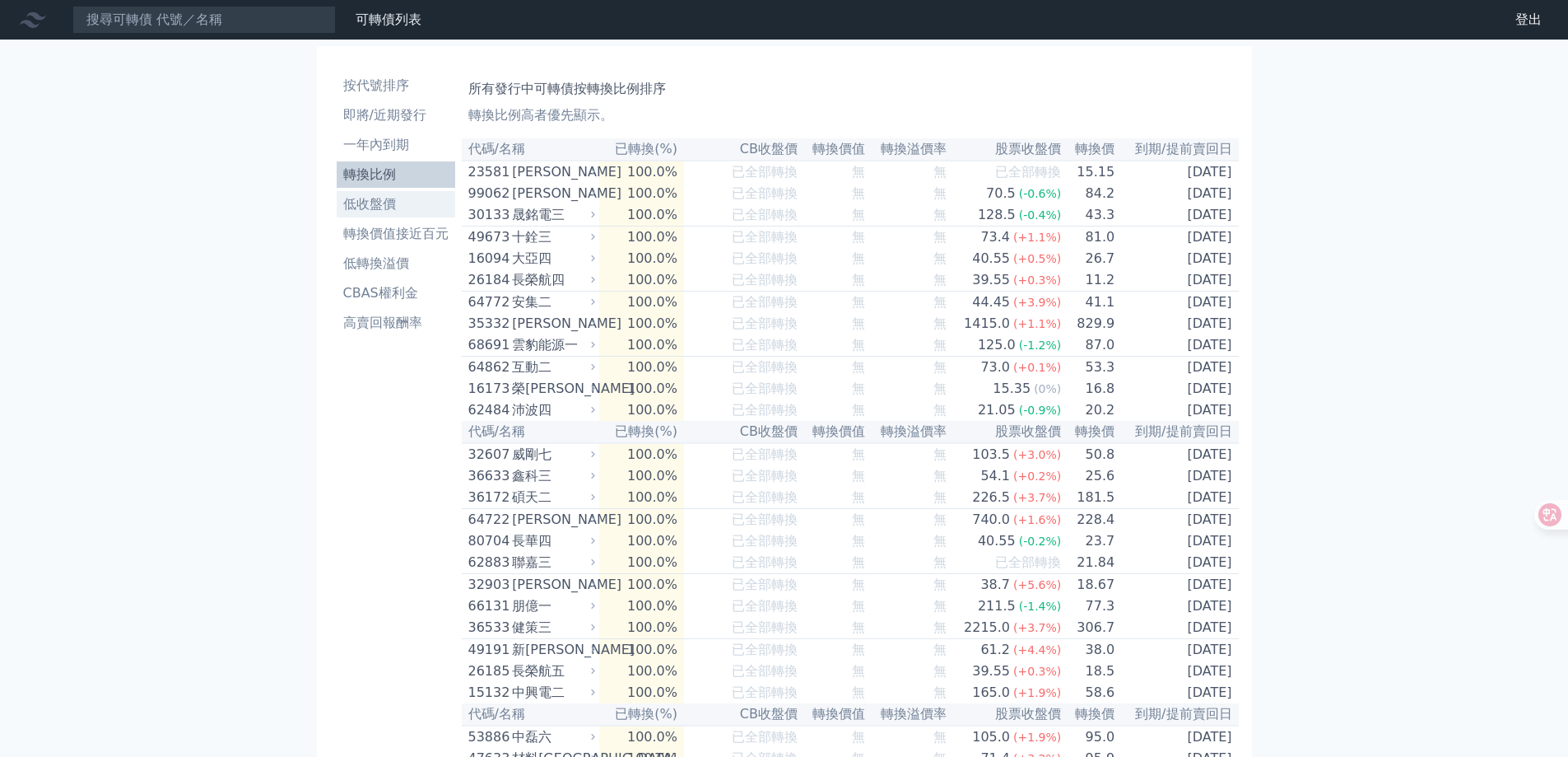
click at [409, 206] on li "低收盤價" at bounding box center [396, 205] width 119 height 20
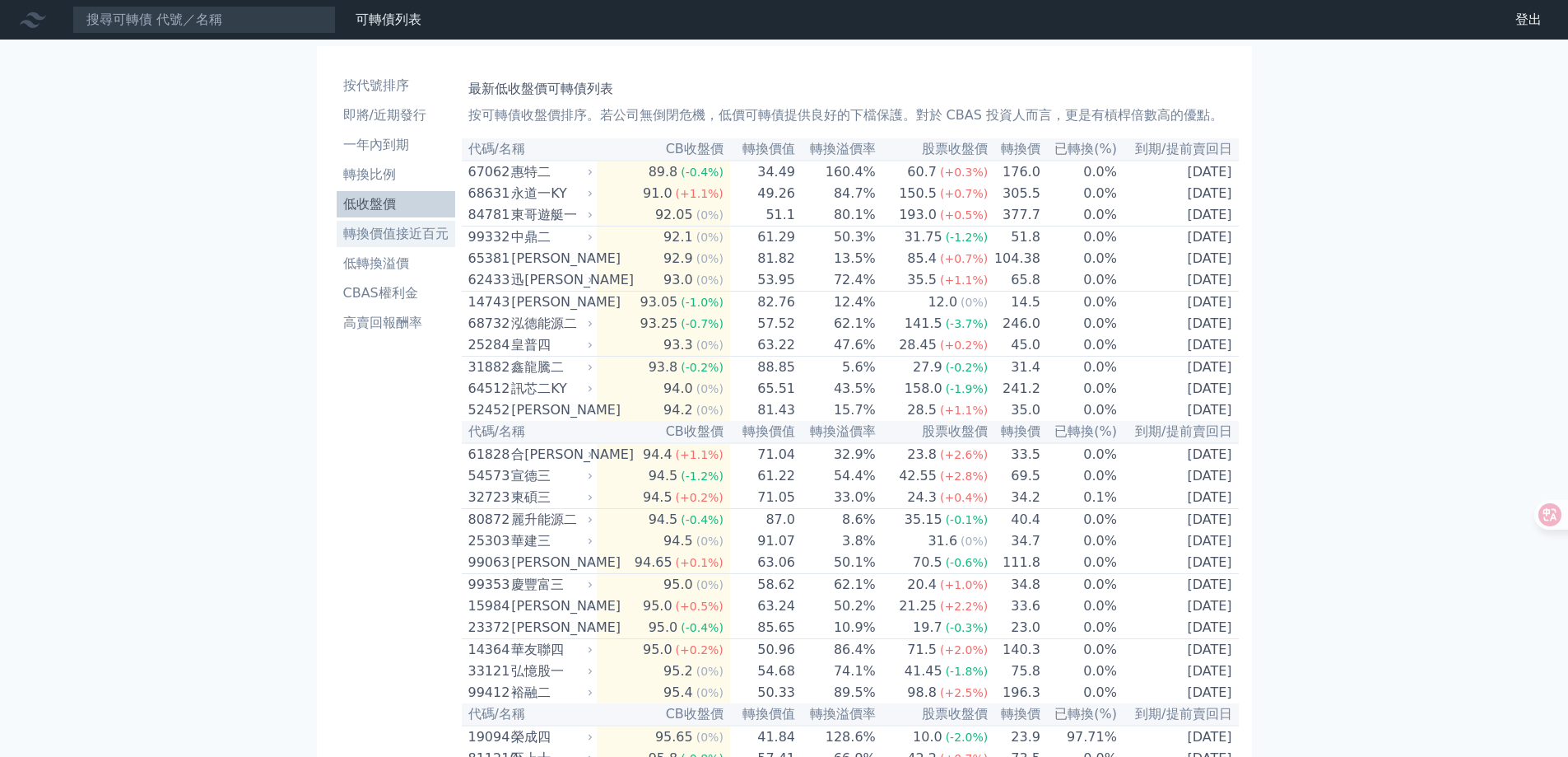
click at [414, 231] on li "轉換價值接近百元" at bounding box center [396, 234] width 119 height 20
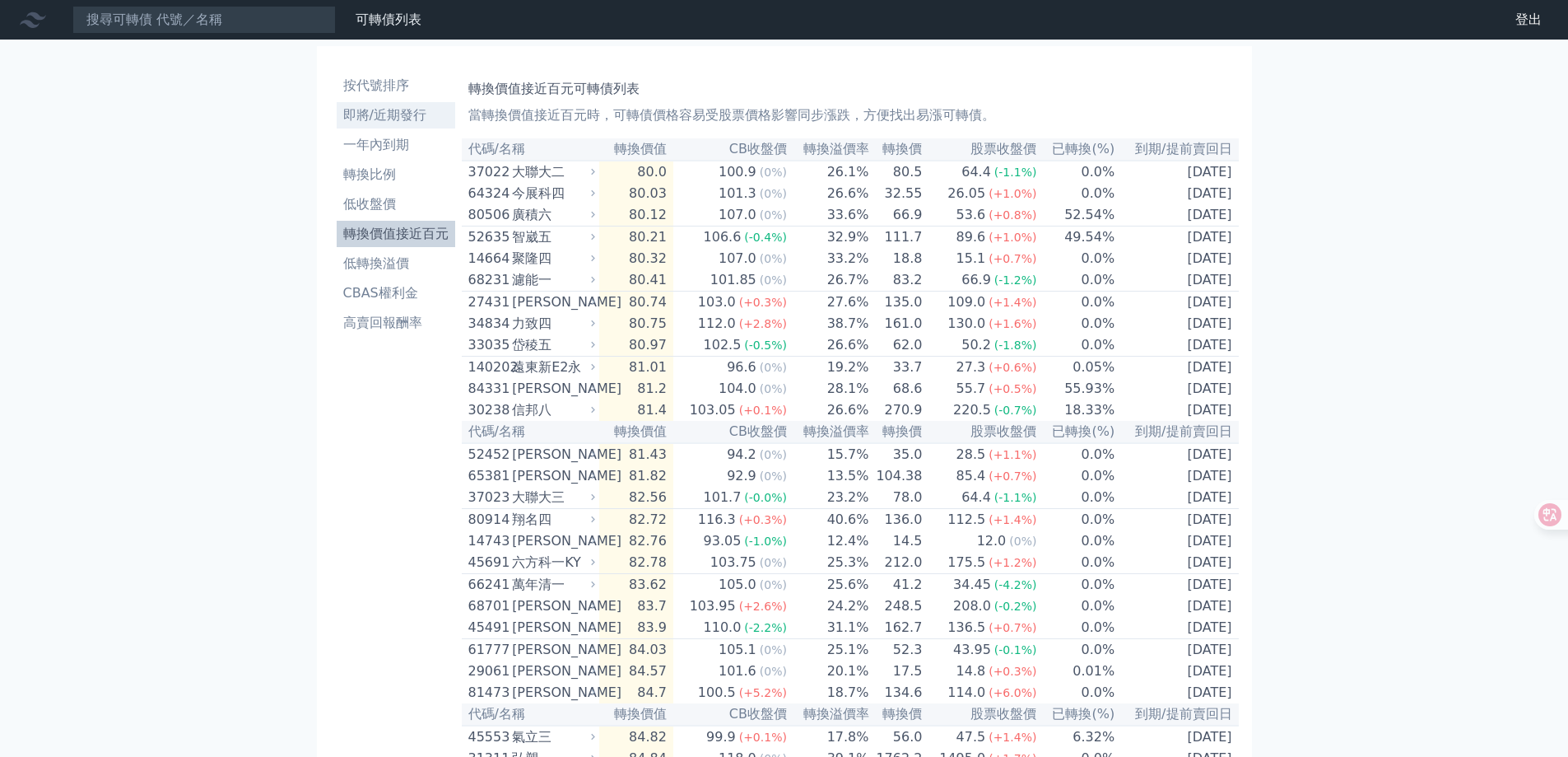
click at [413, 114] on li "即將/近期發行" at bounding box center [396, 115] width 119 height 20
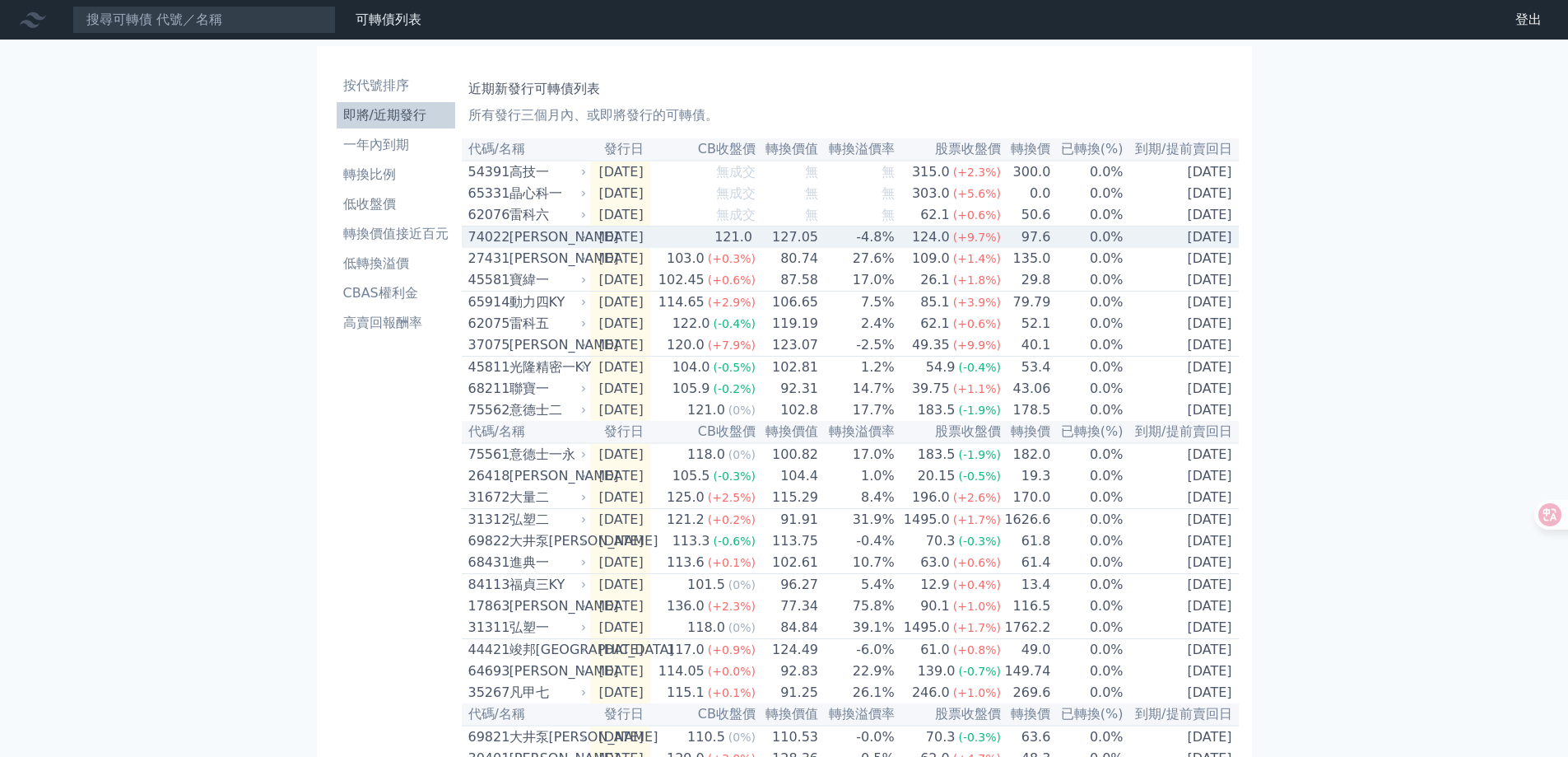
click at [721, 249] on td "121.0" at bounding box center [703, 237] width 106 height 23
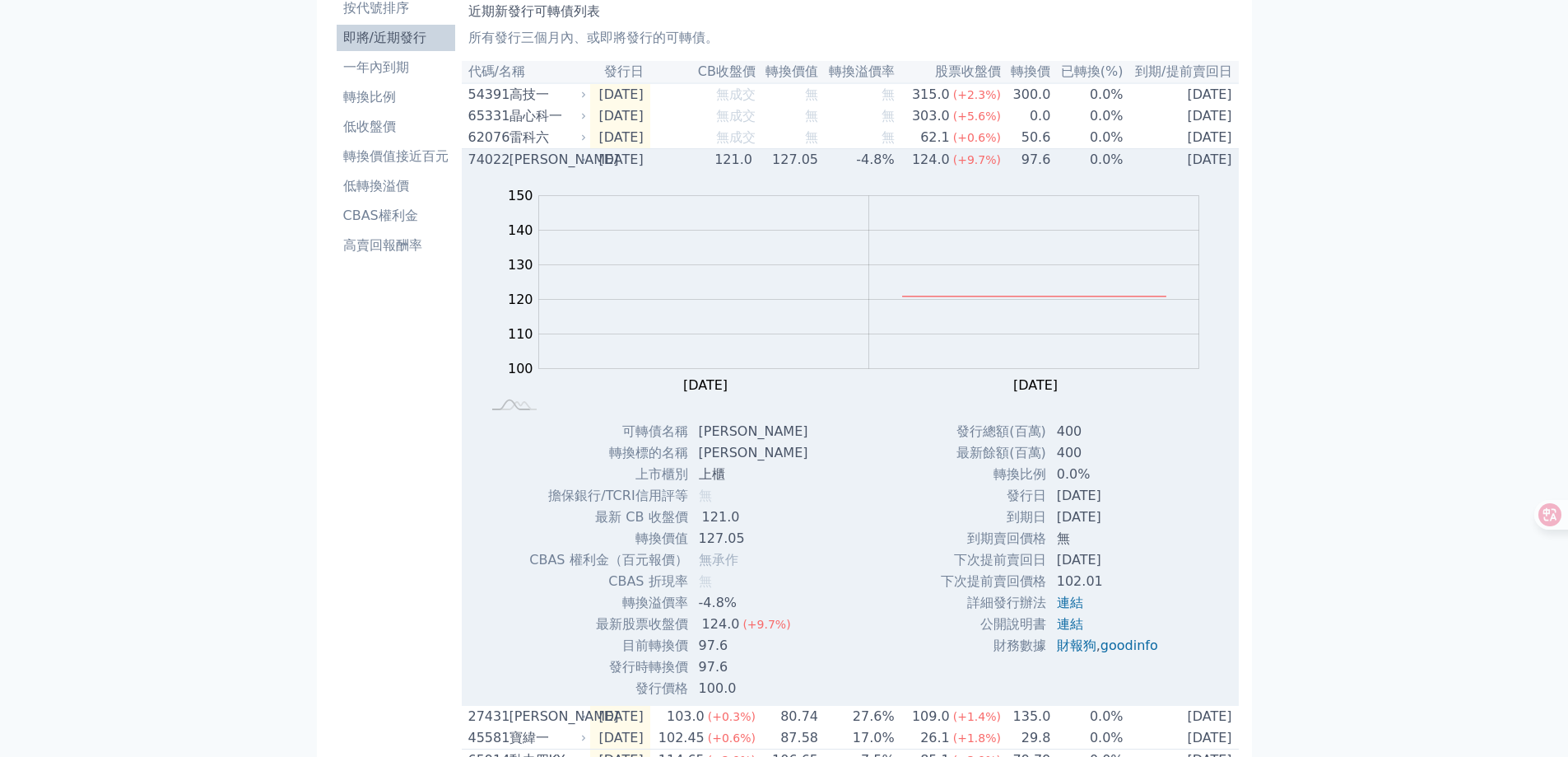
scroll to position [165, 0]
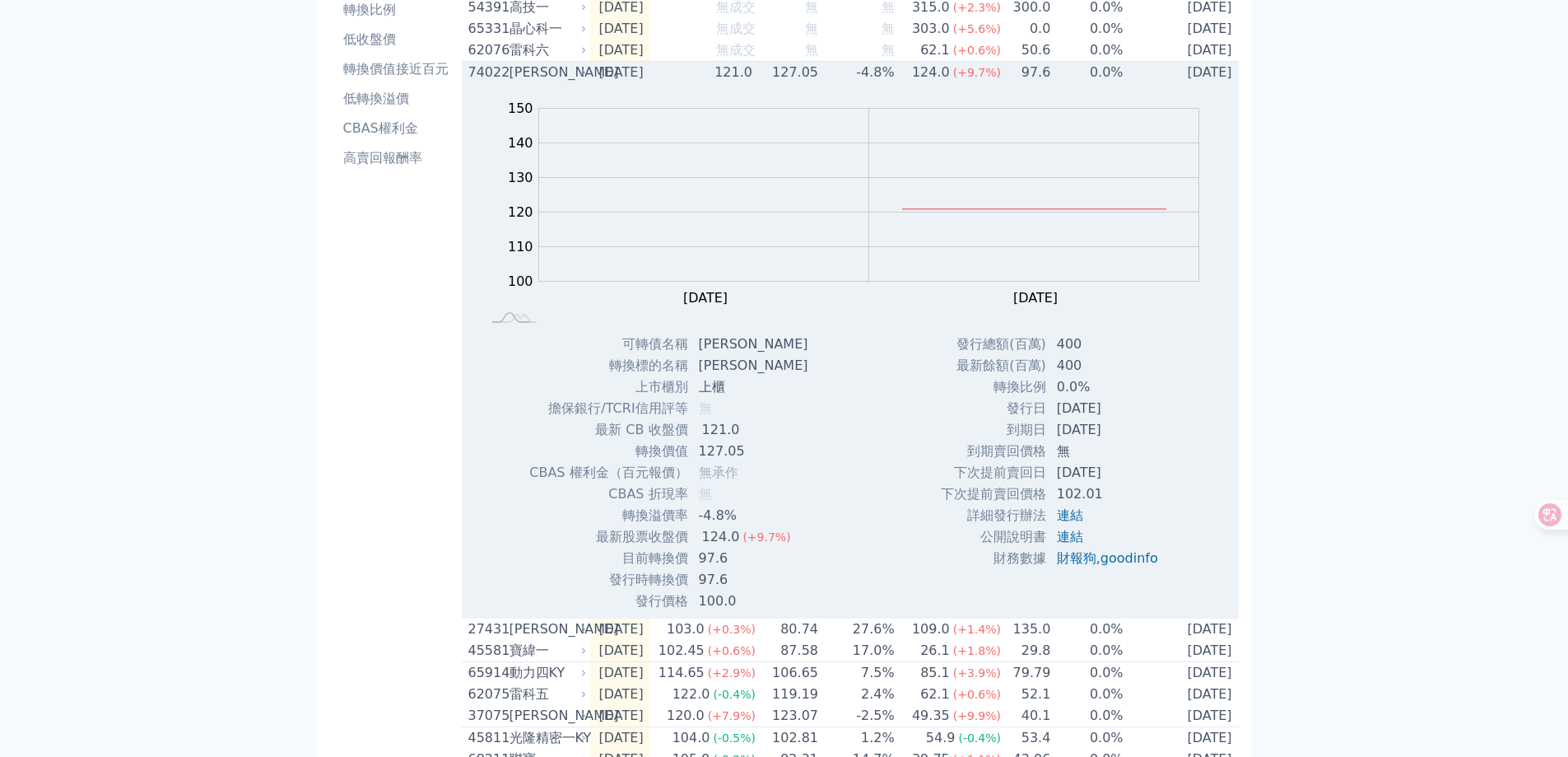
click at [569, 79] on div "[PERSON_NAME]" at bounding box center [546, 73] width 74 height 20
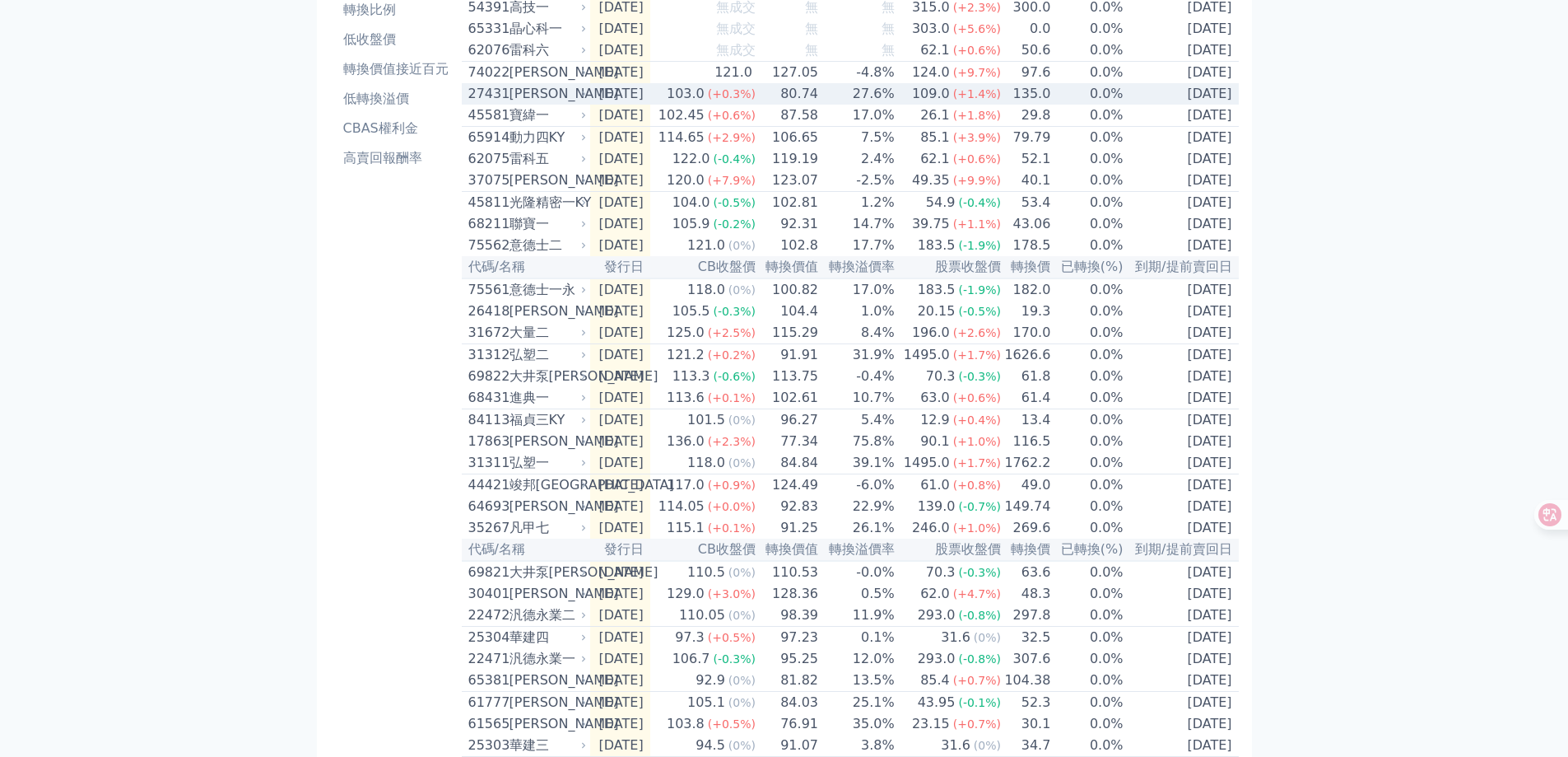
click at [573, 104] on div "[PERSON_NAME]" at bounding box center [546, 94] width 74 height 20
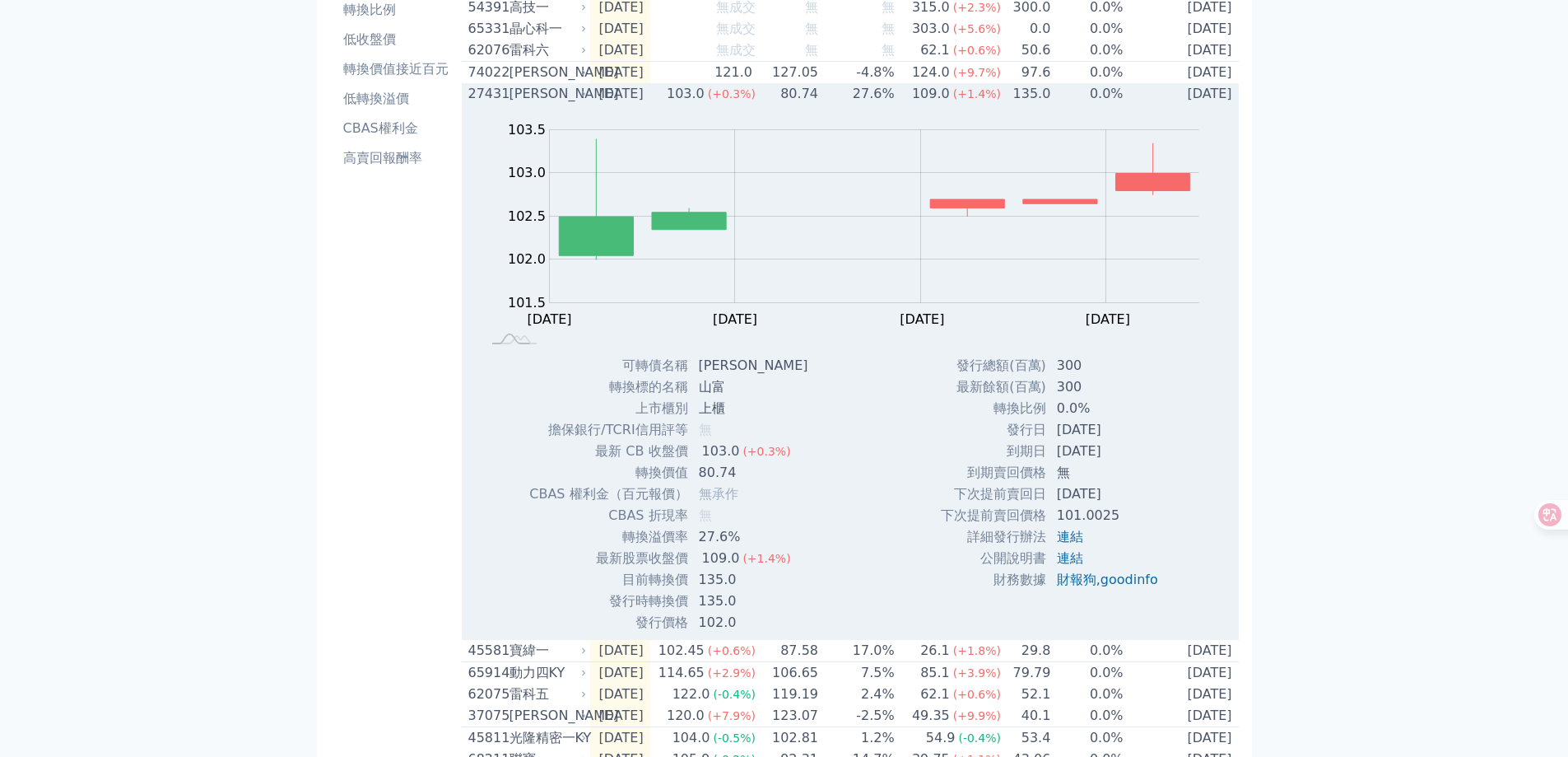
click at [573, 104] on div "[PERSON_NAME]" at bounding box center [546, 94] width 74 height 20
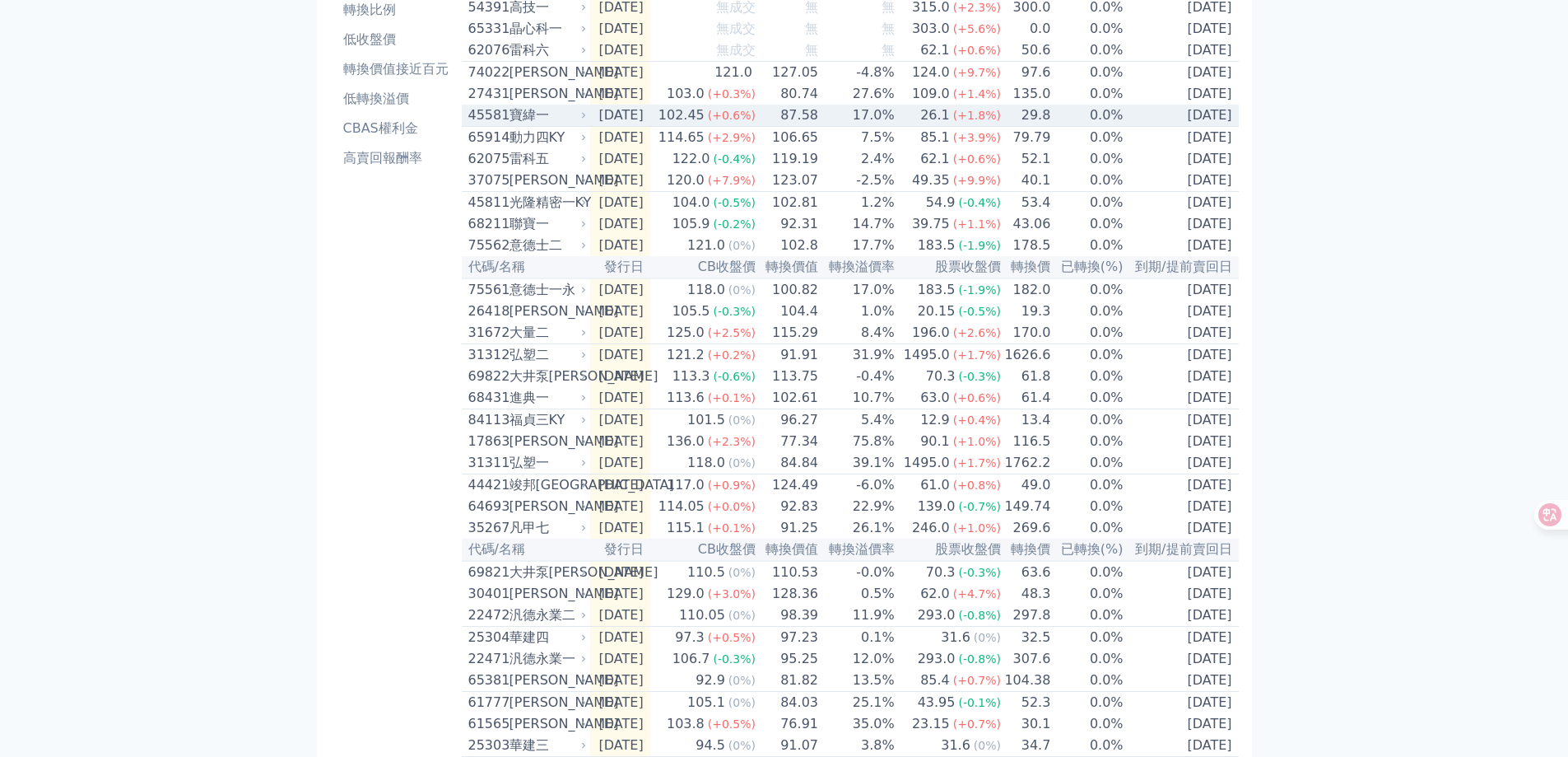
click at [546, 125] on div "寶緯一" at bounding box center [546, 115] width 74 height 20
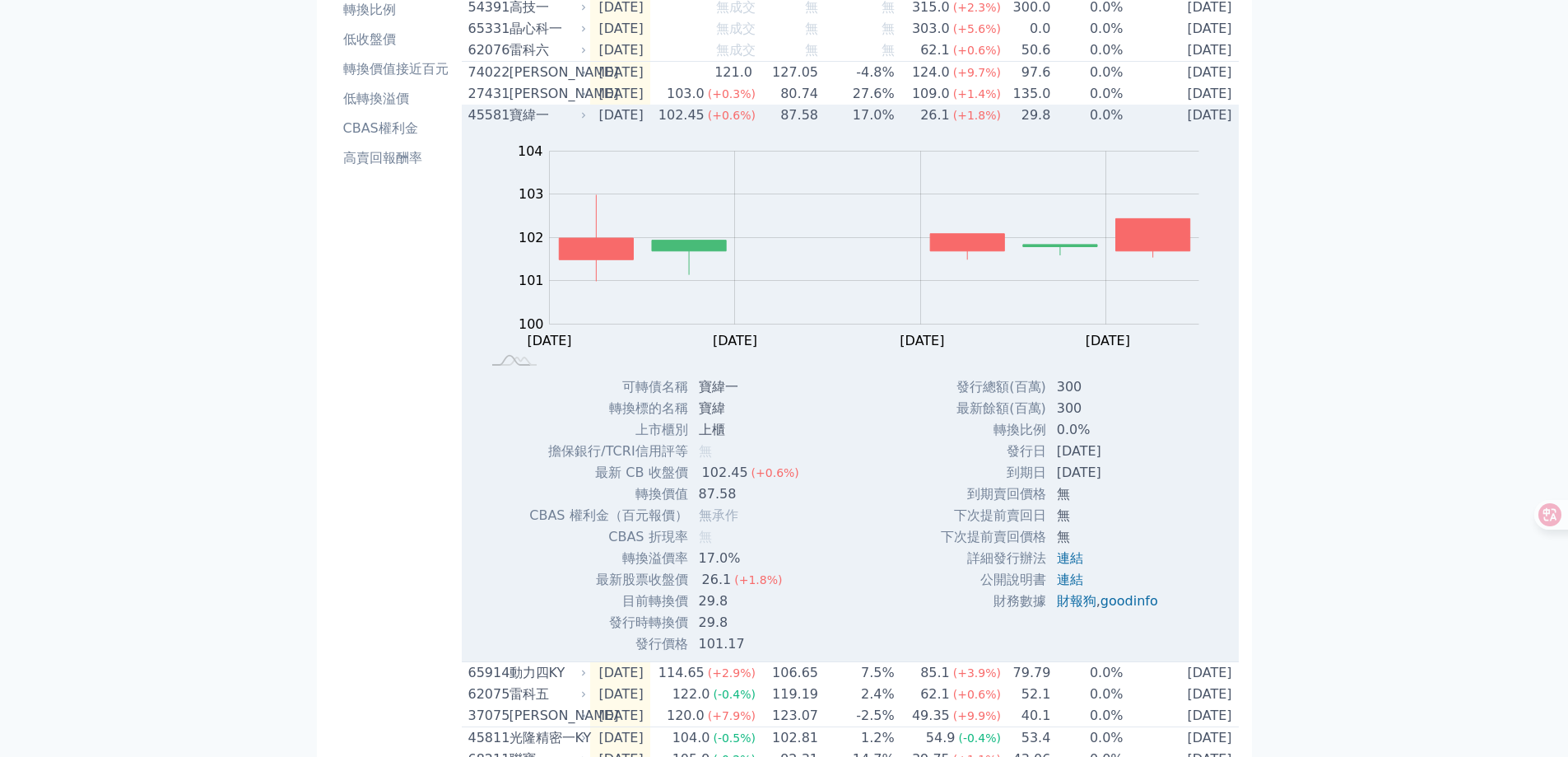
click at [546, 125] on div "寶緯一" at bounding box center [546, 115] width 74 height 20
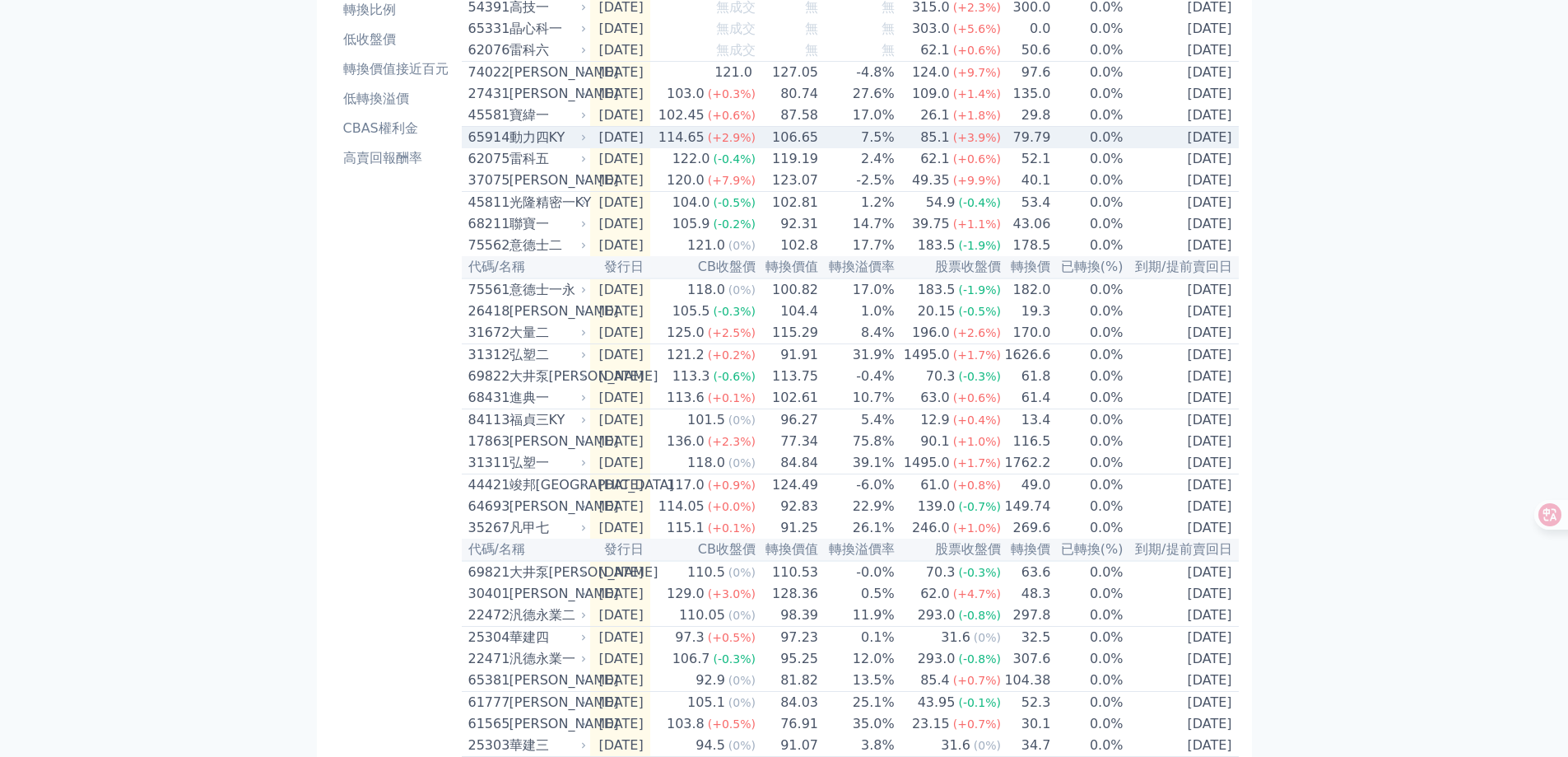
click at [544, 142] on div "動力四KY" at bounding box center [546, 138] width 74 height 20
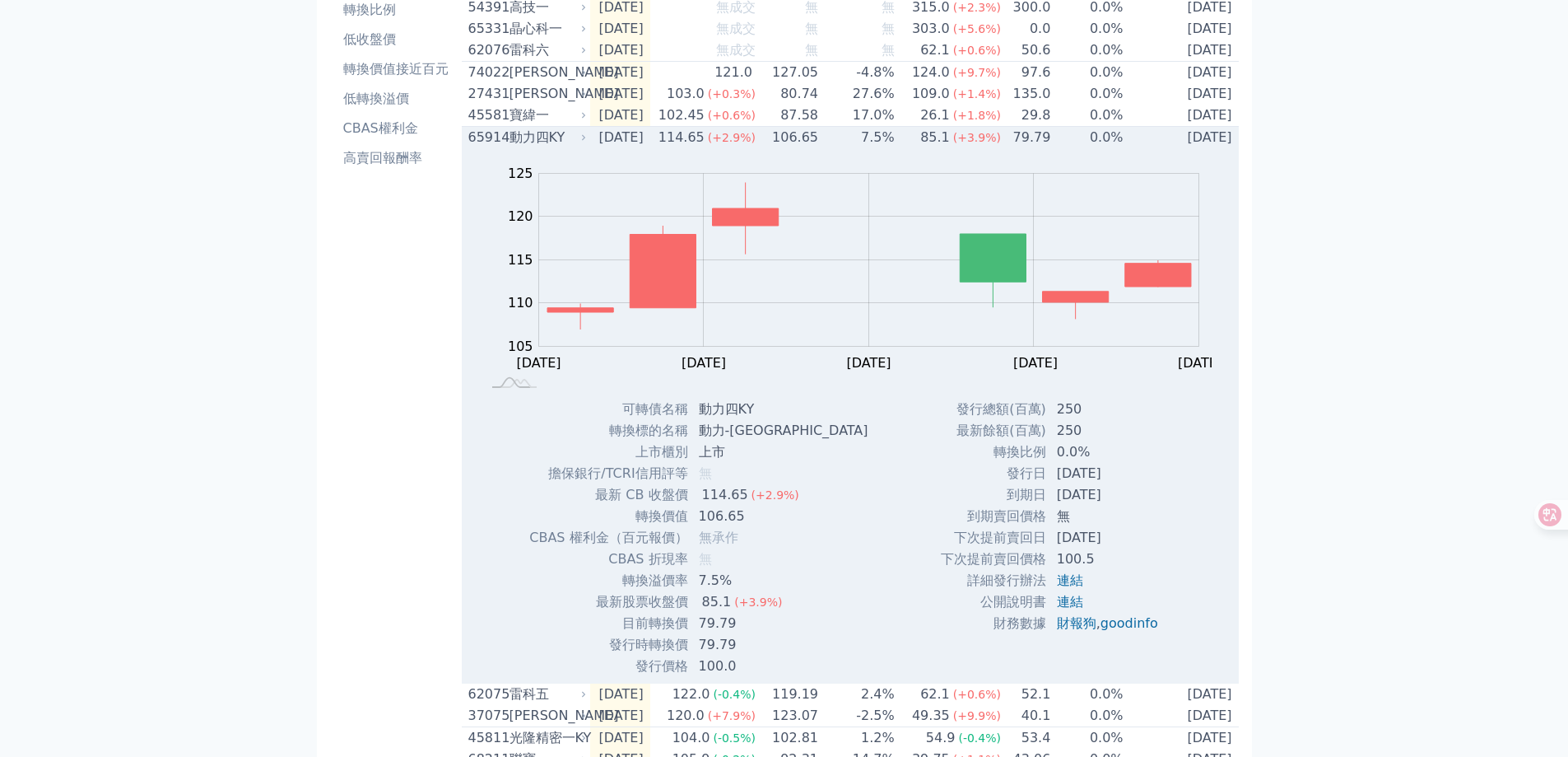
click at [544, 142] on div "動力四KY" at bounding box center [546, 138] width 74 height 20
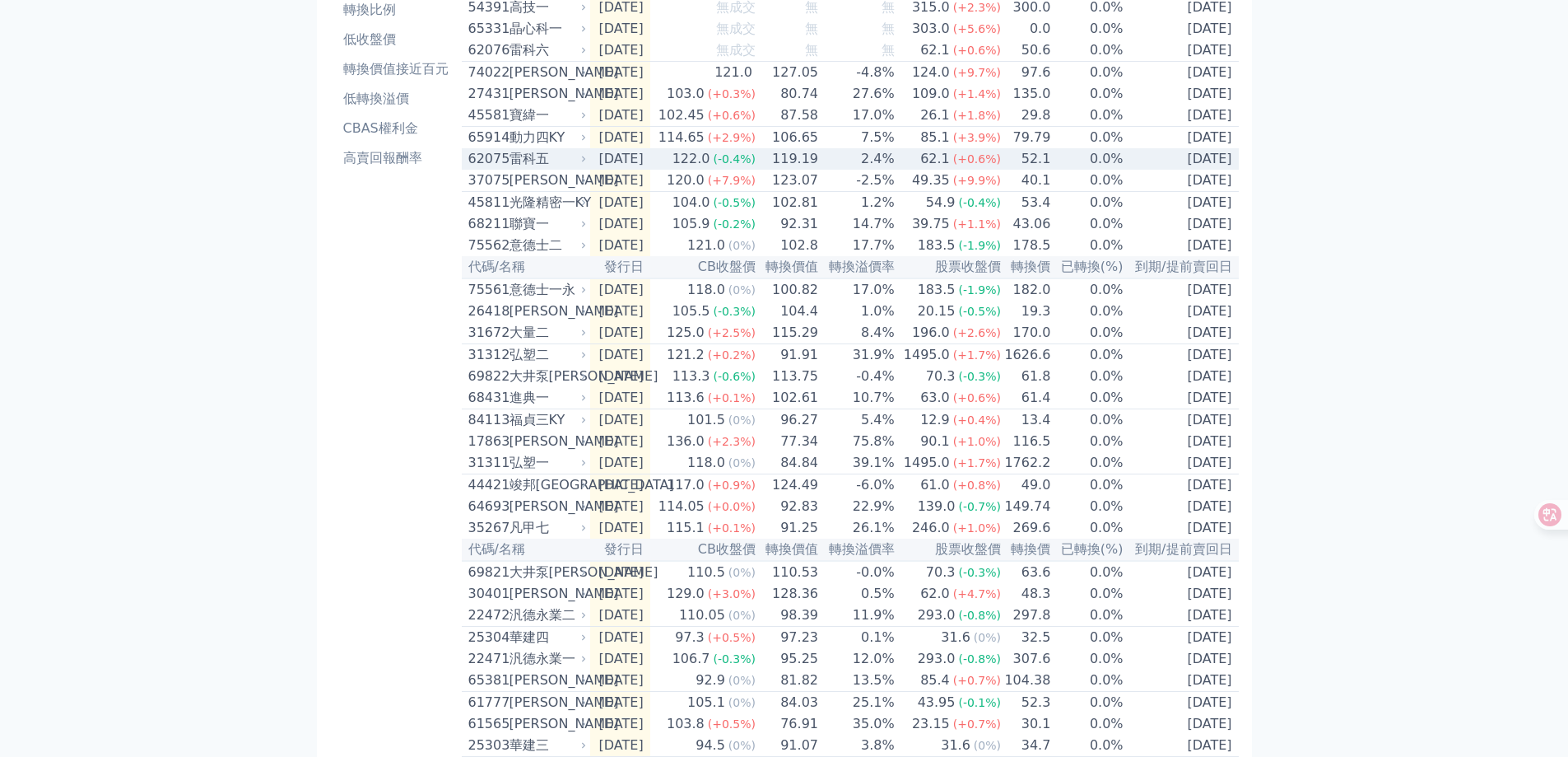
click at [561, 169] on div "雷科五" at bounding box center [546, 159] width 74 height 20
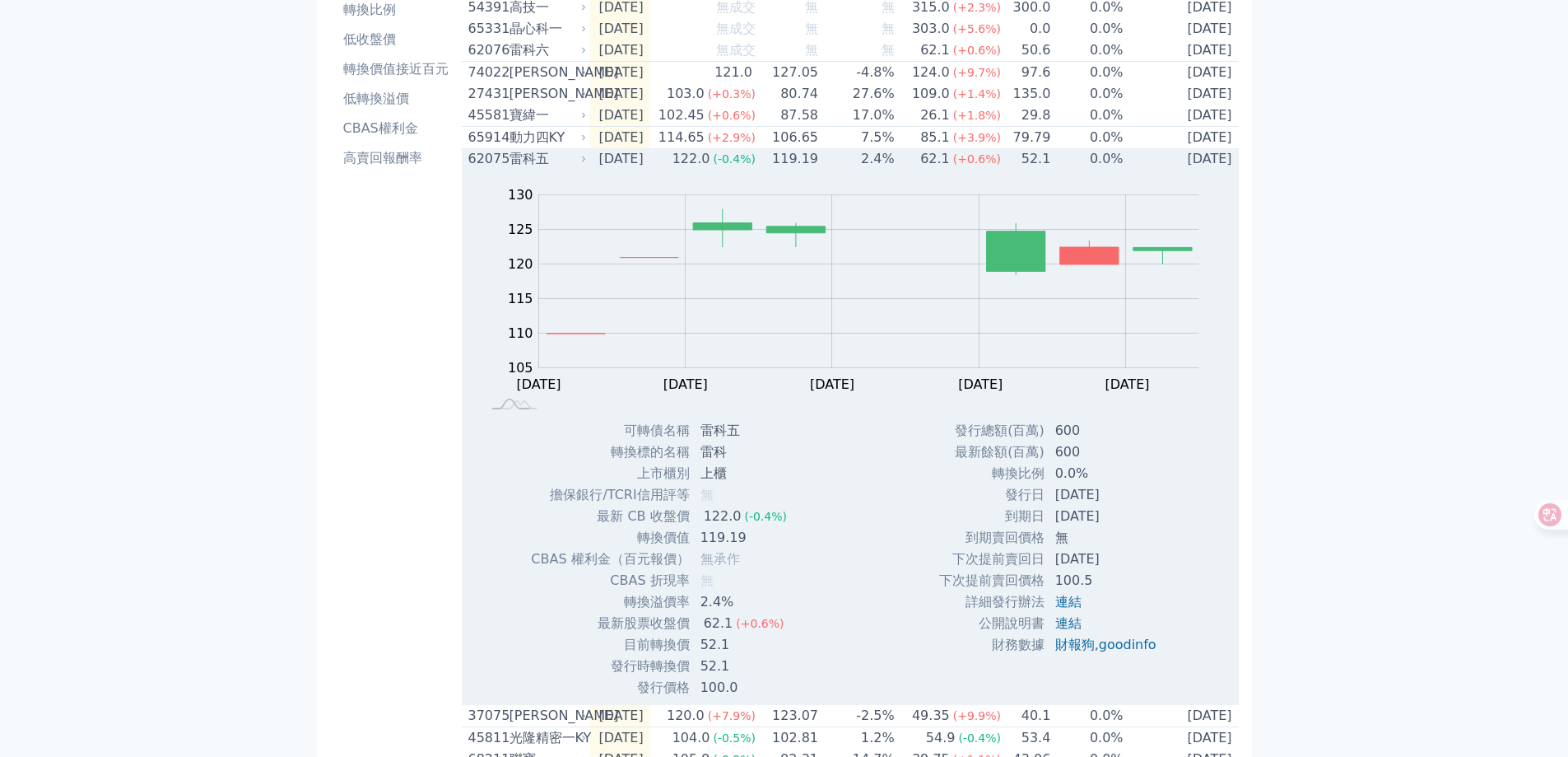
click at [561, 169] on div "雷科五" at bounding box center [546, 159] width 74 height 20
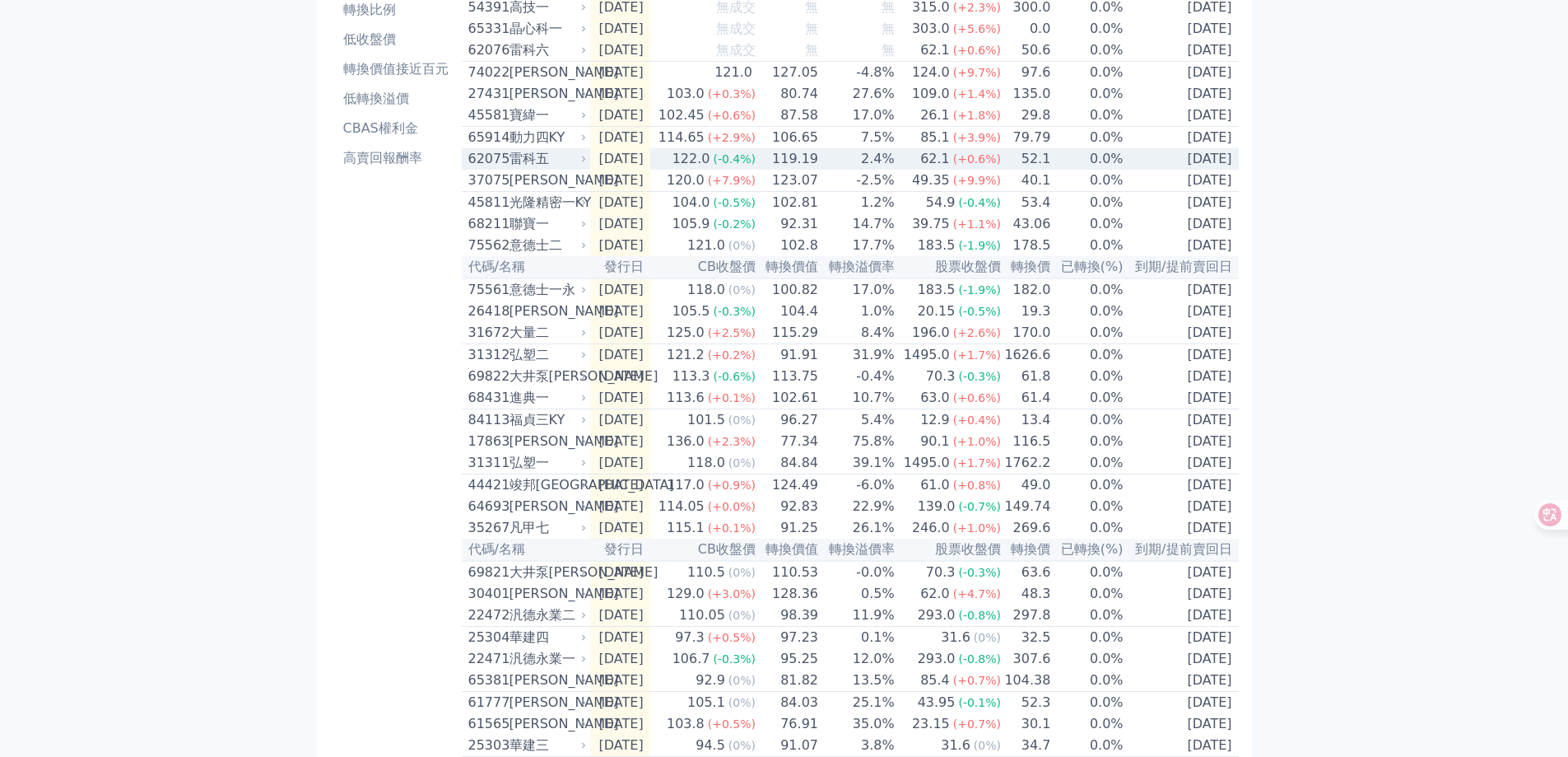
click at [561, 169] on div "雷科五" at bounding box center [546, 159] width 74 height 20
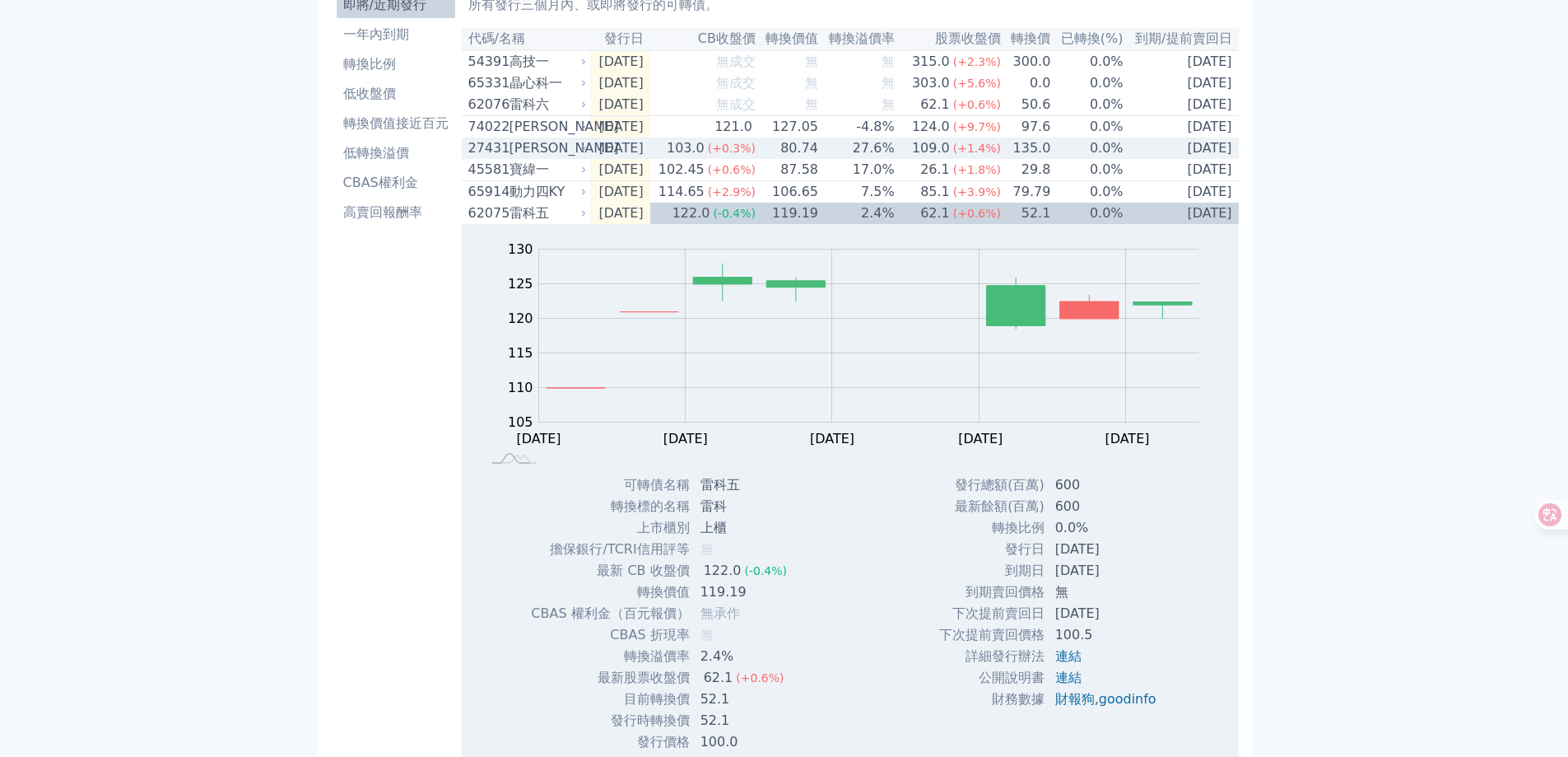
scroll to position [83, 0]
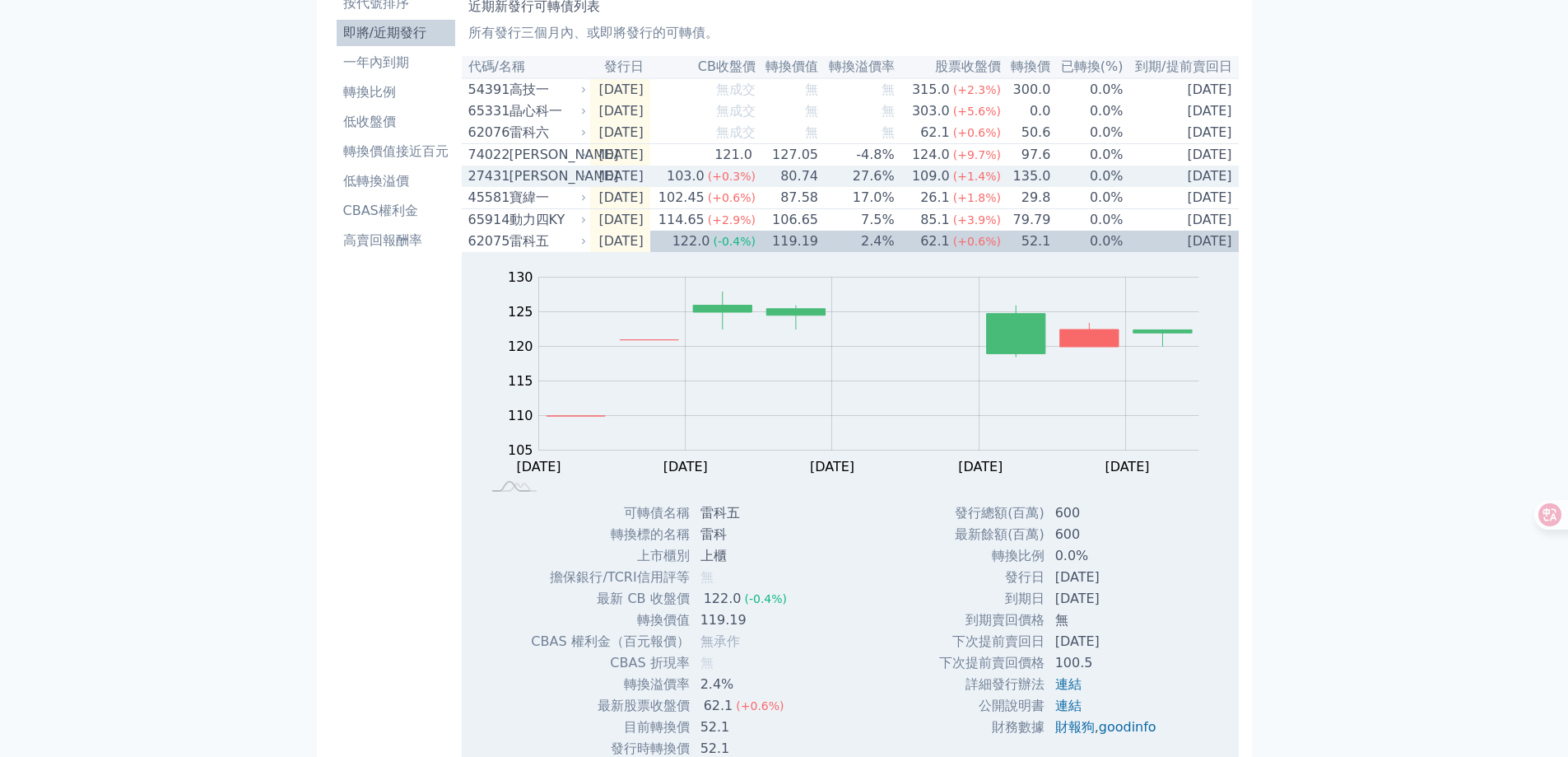
click at [575, 184] on div "[PERSON_NAME]" at bounding box center [546, 176] width 74 height 20
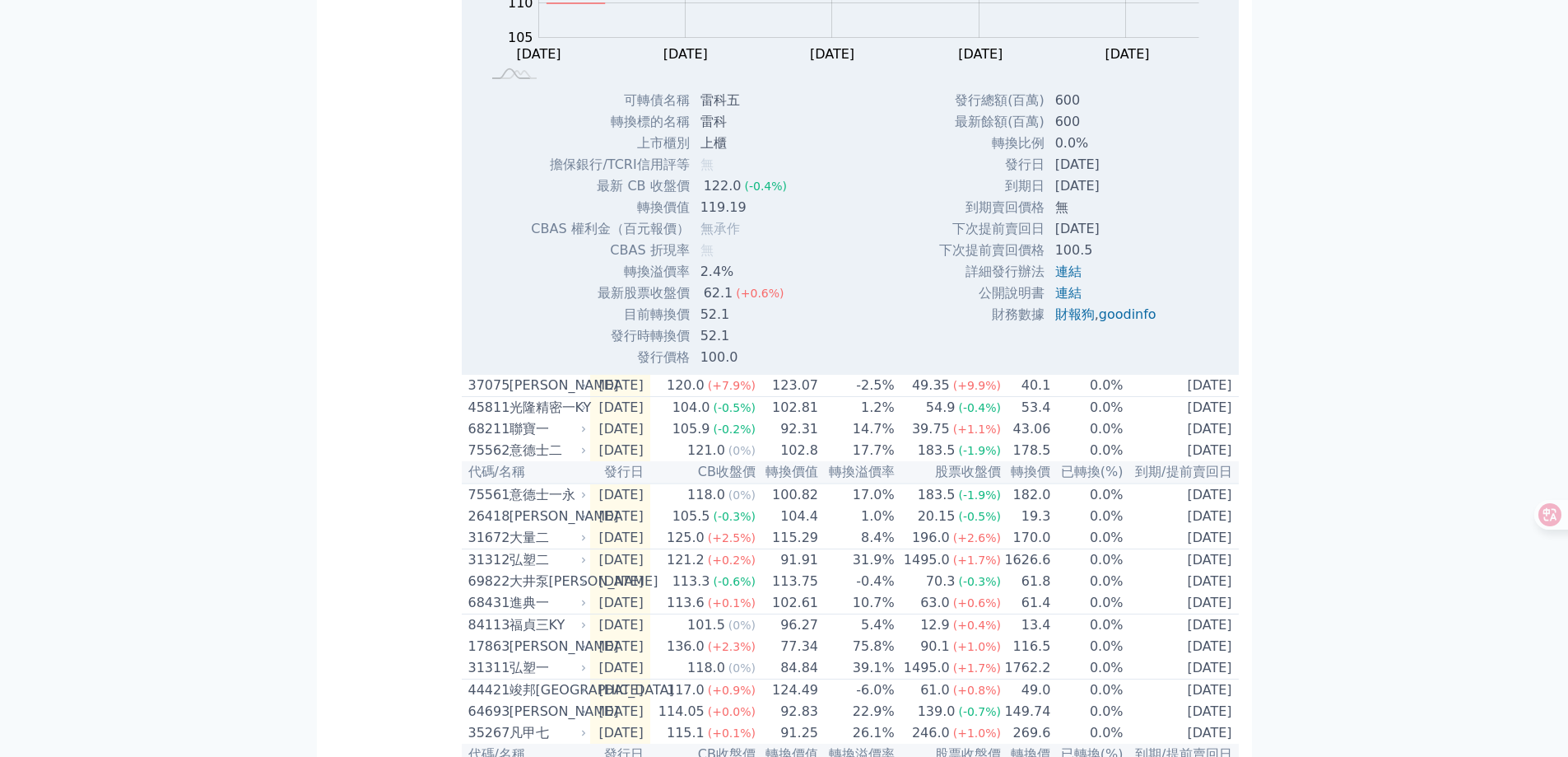
scroll to position [1070, 0]
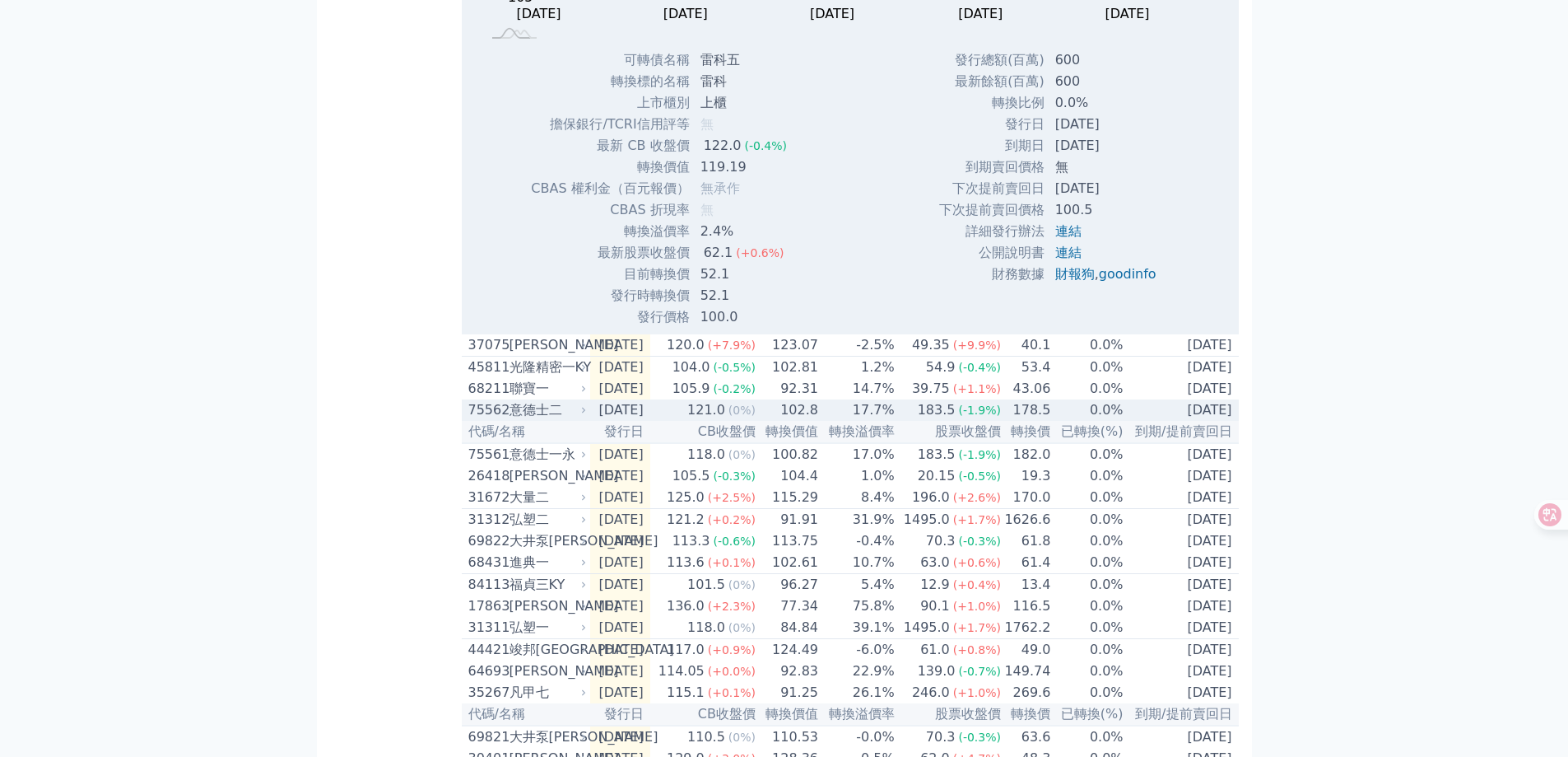
click at [574, 420] on div "意德士二" at bounding box center [546, 410] width 74 height 20
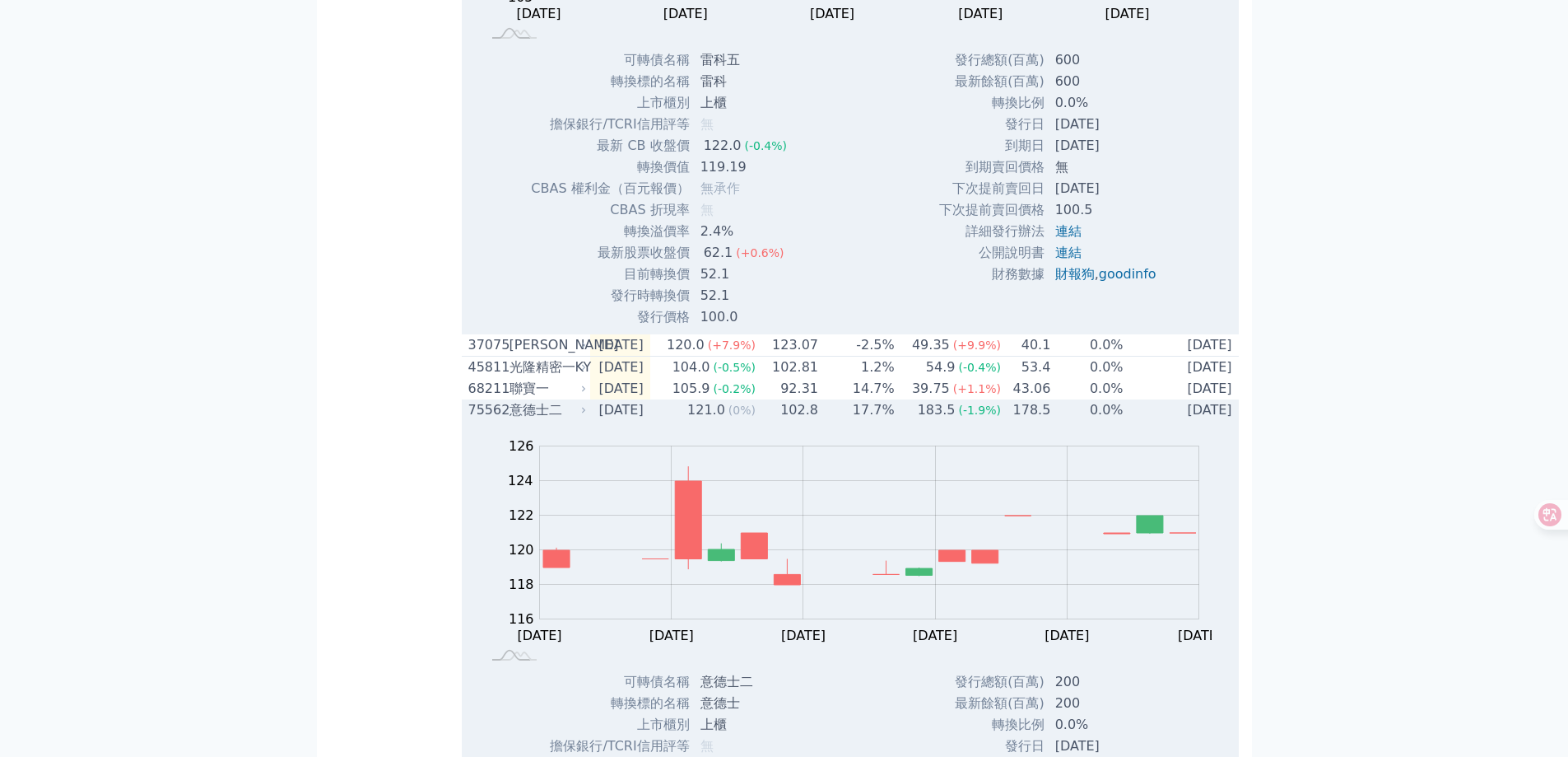
click at [574, 420] on div "意德士二" at bounding box center [546, 410] width 74 height 20
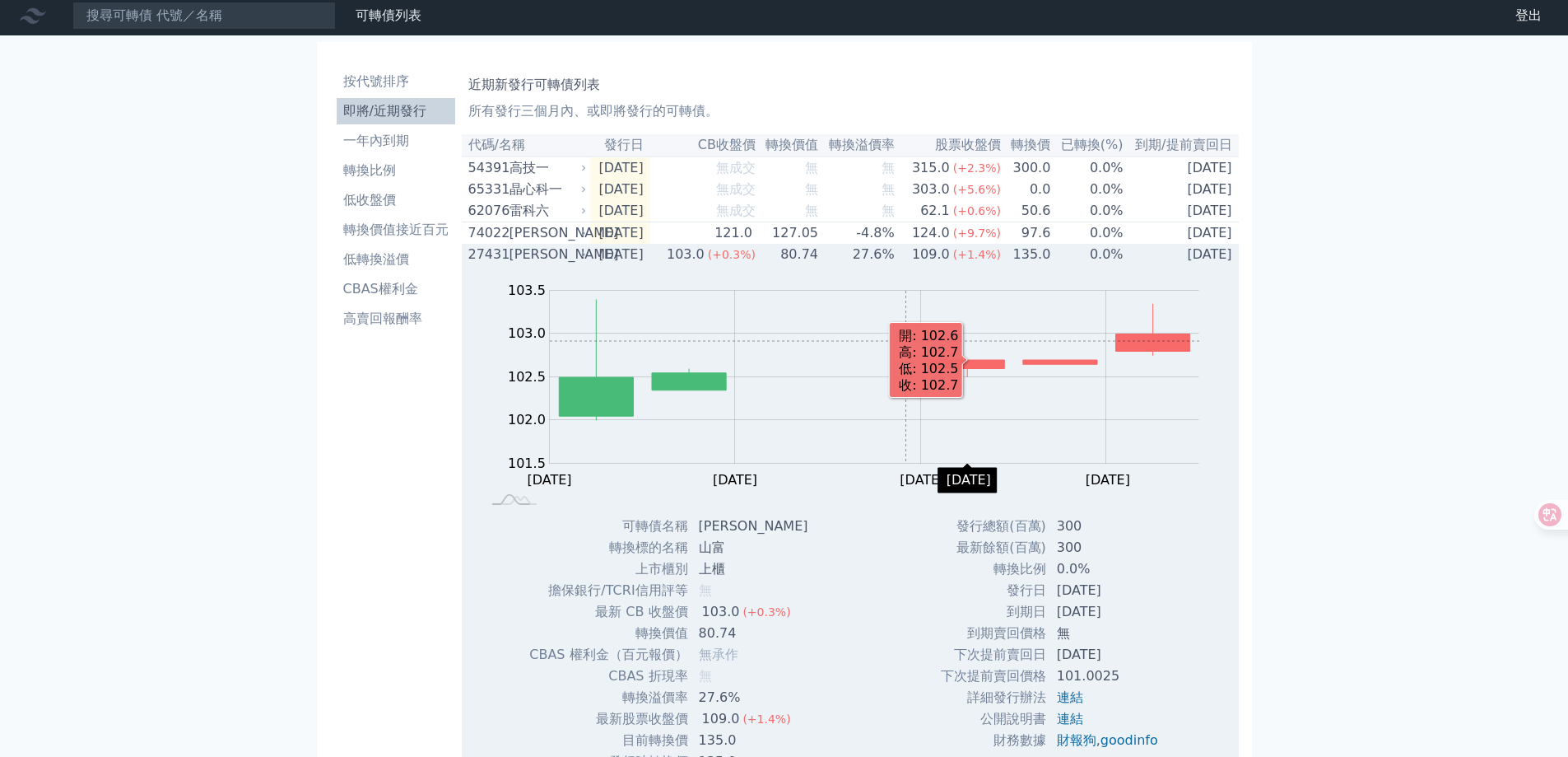
scroll to position [0, 0]
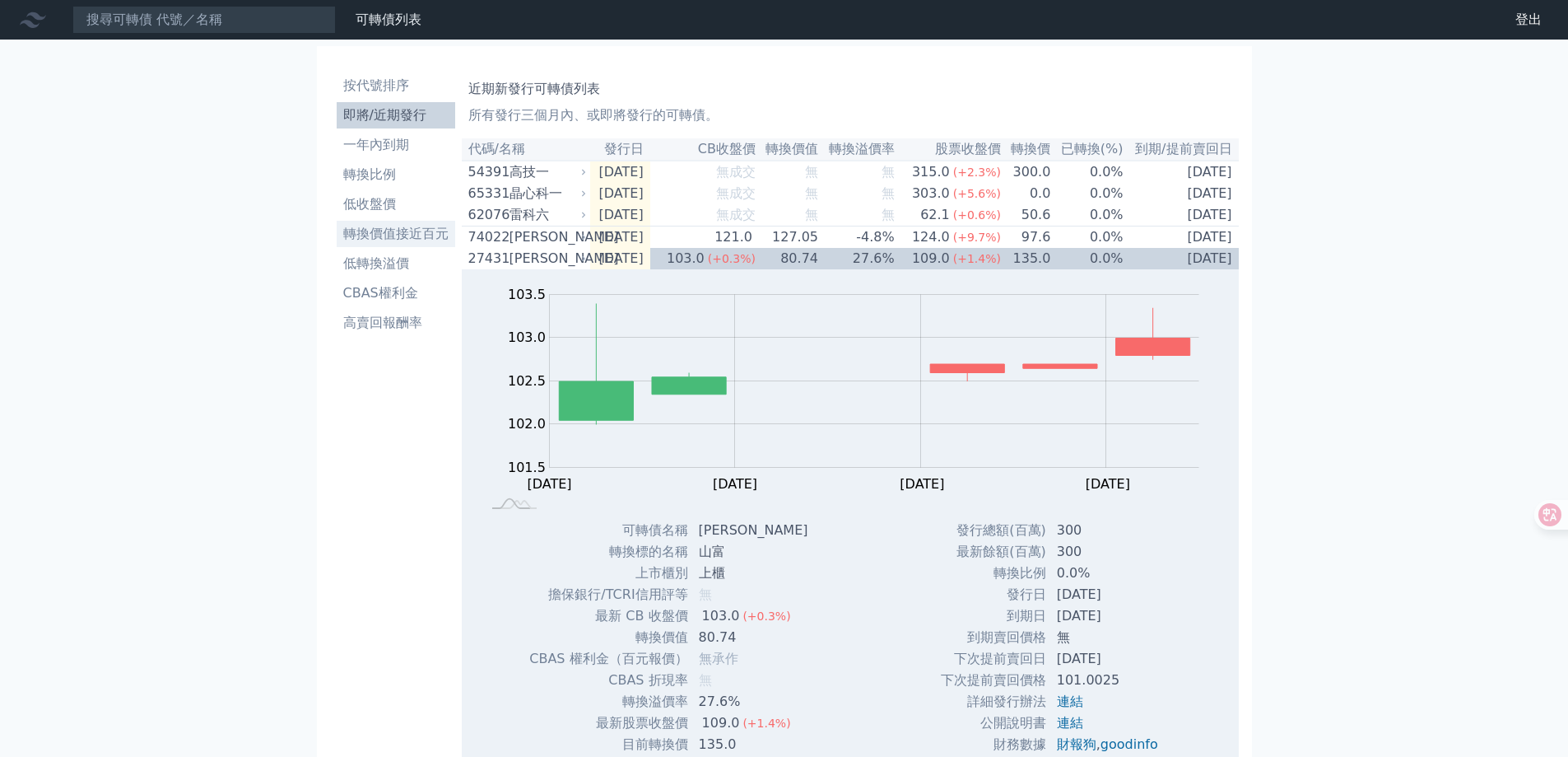
click at [378, 231] on li "轉換價值接近百元" at bounding box center [396, 234] width 119 height 20
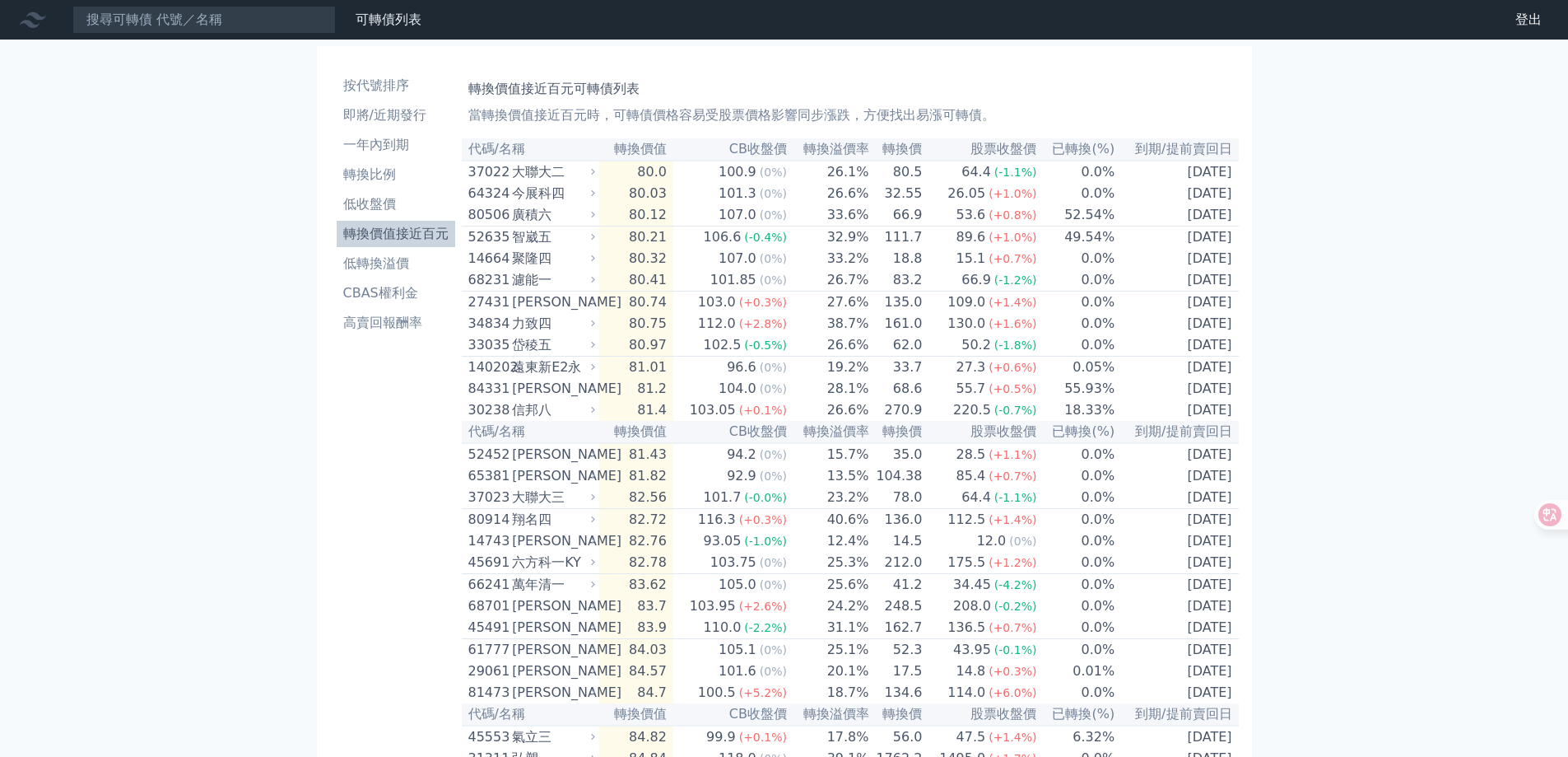
click at [376, 269] on li "低轉換溢價" at bounding box center [396, 264] width 119 height 20
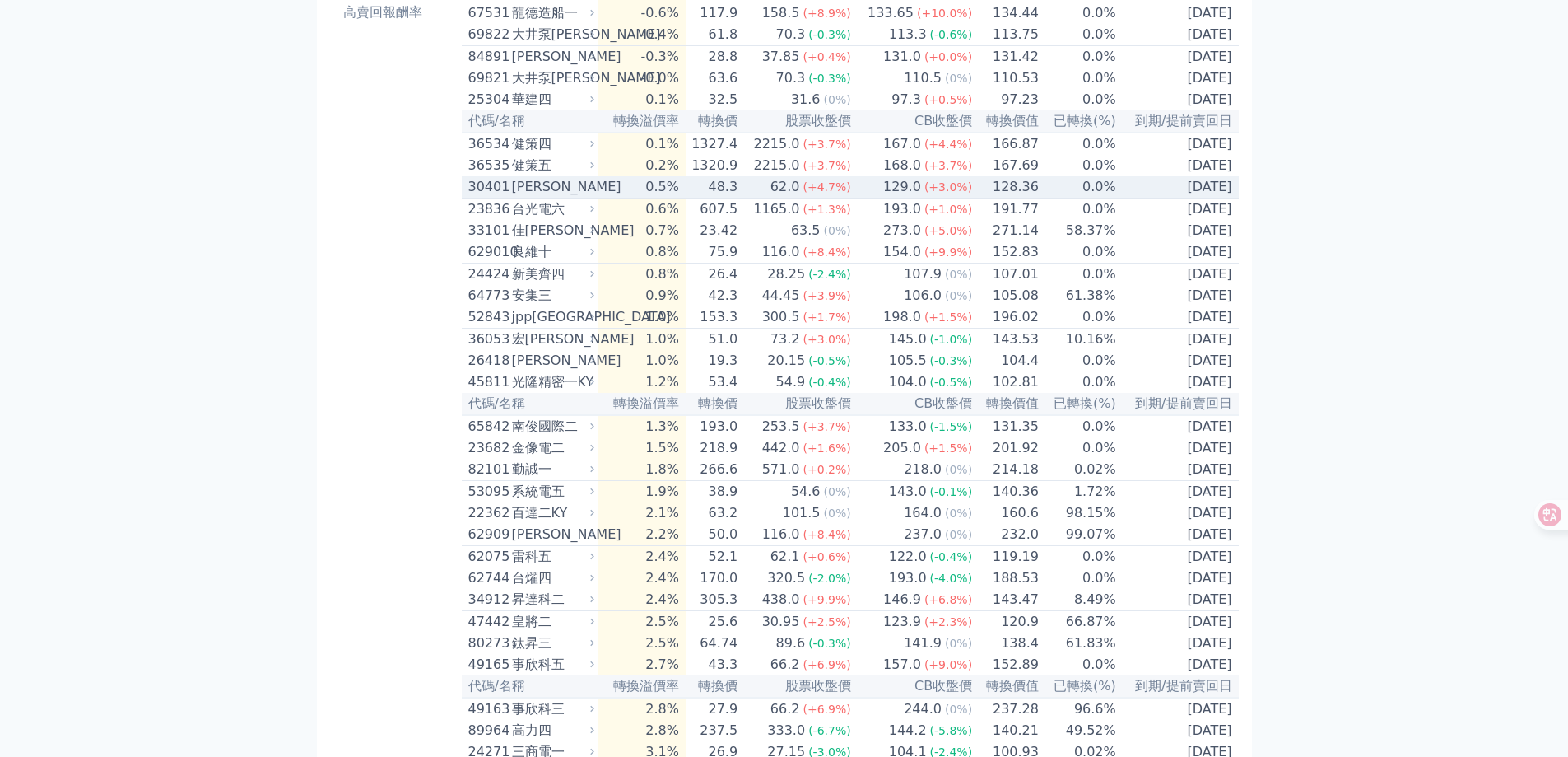
scroll to position [329, 0]
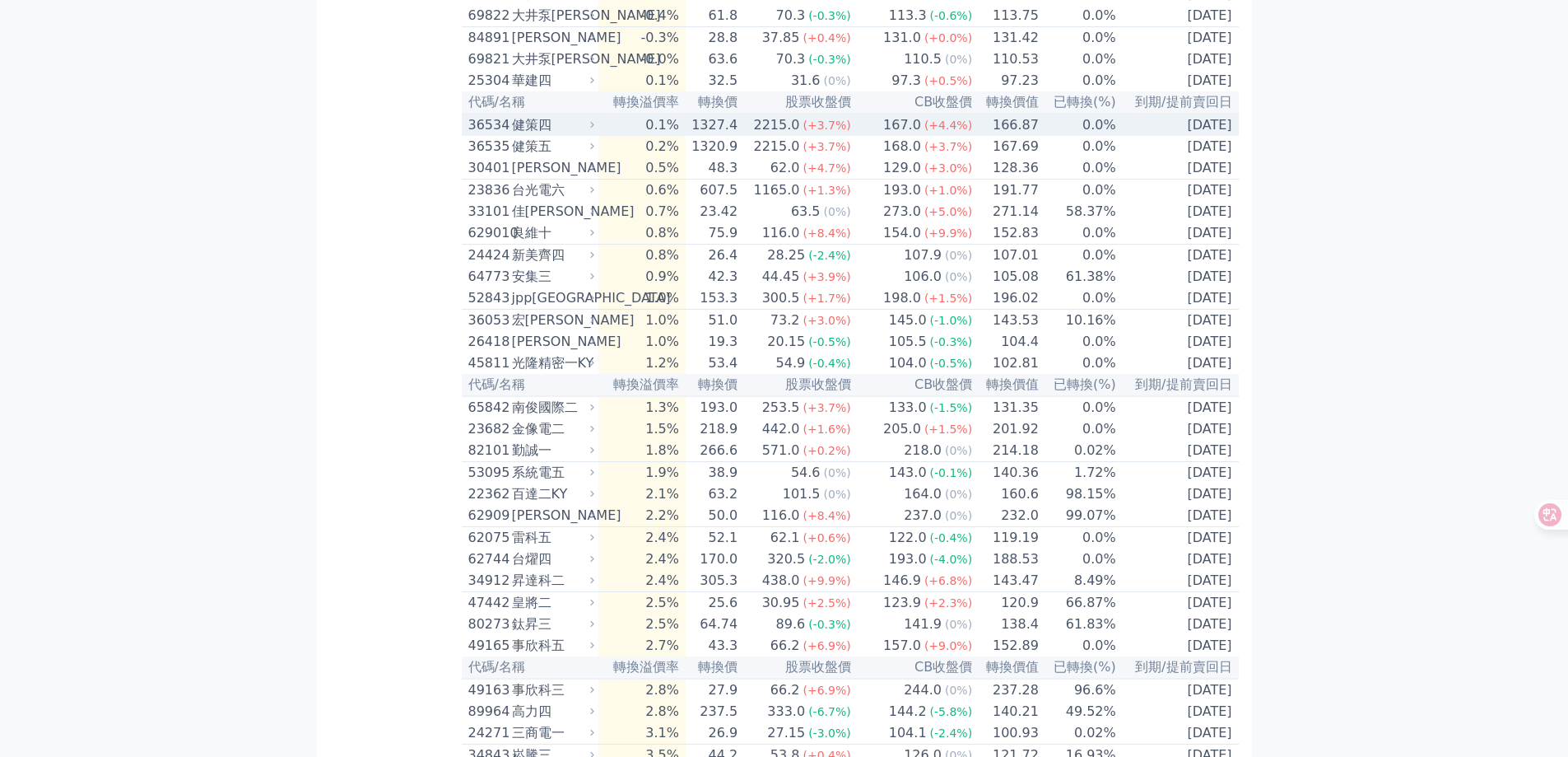
click at [598, 135] on div "36534 健策四" at bounding box center [533, 125] width 129 height 20
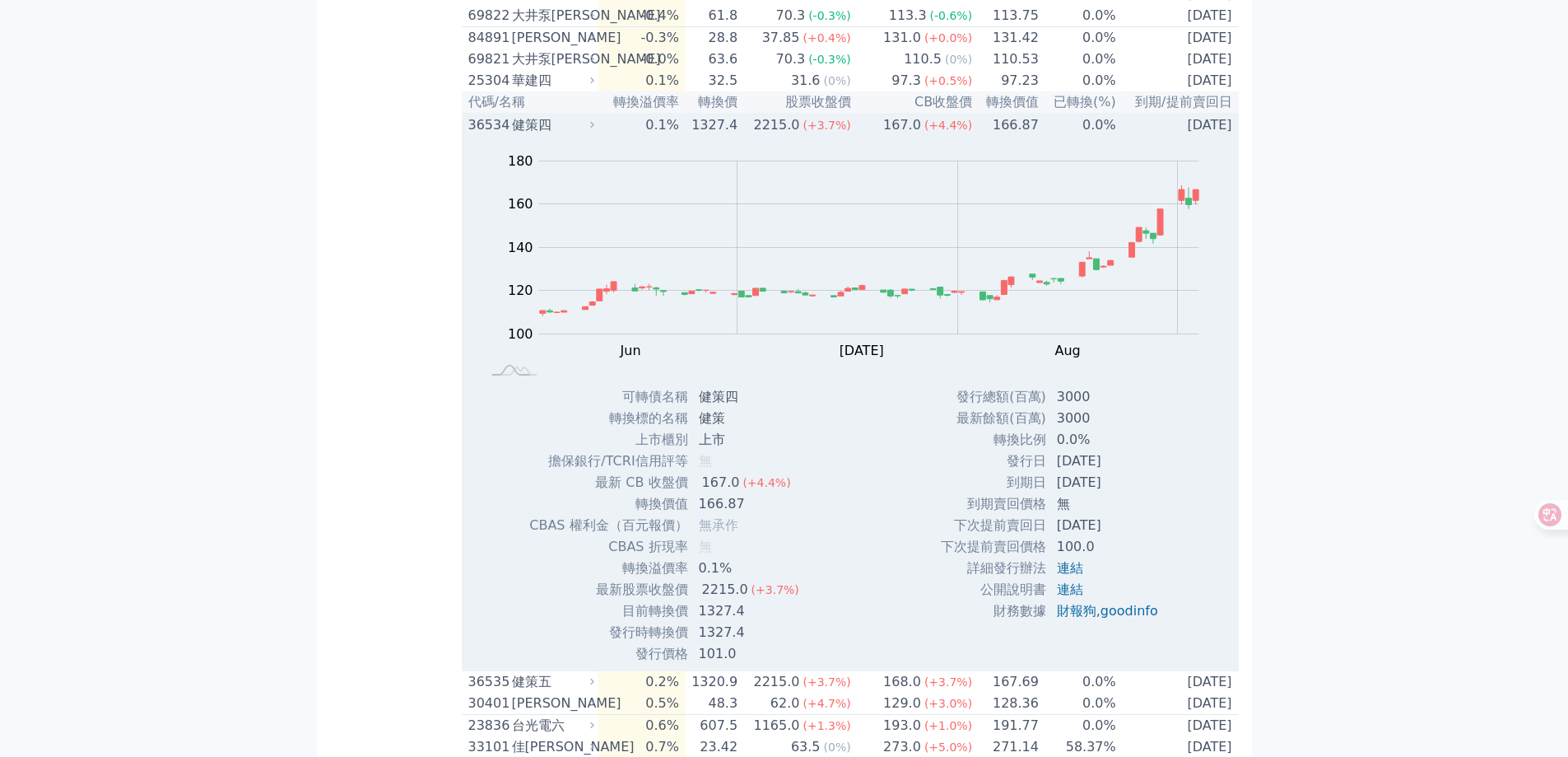
click at [598, 135] on div "36534 健策四" at bounding box center [533, 125] width 129 height 20
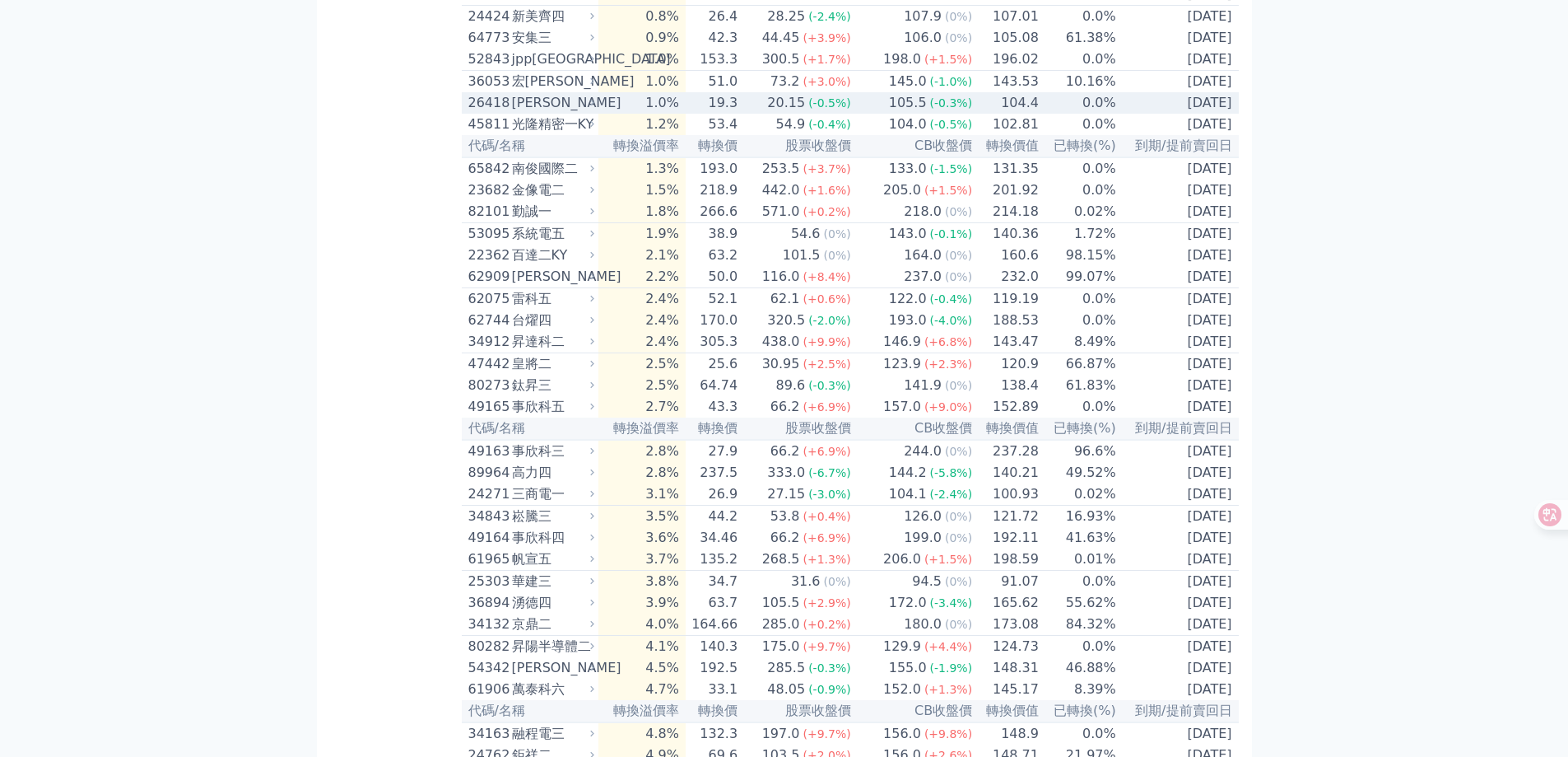
scroll to position [577, 0]
